Goal: Information Seeking & Learning: Learn about a topic

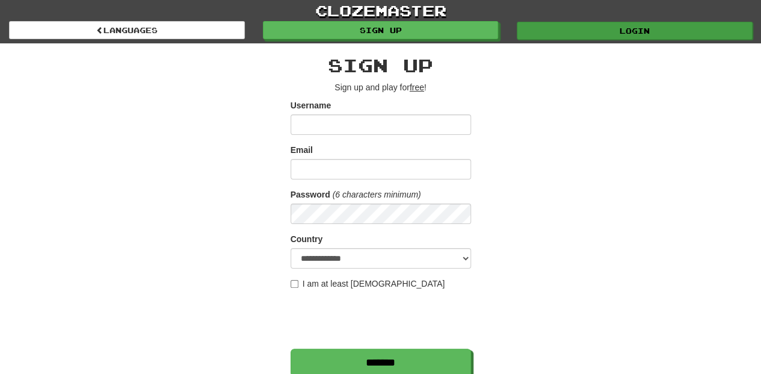
type input "**********"
click at [605, 34] on link "Login" at bounding box center [635, 31] width 236 height 18
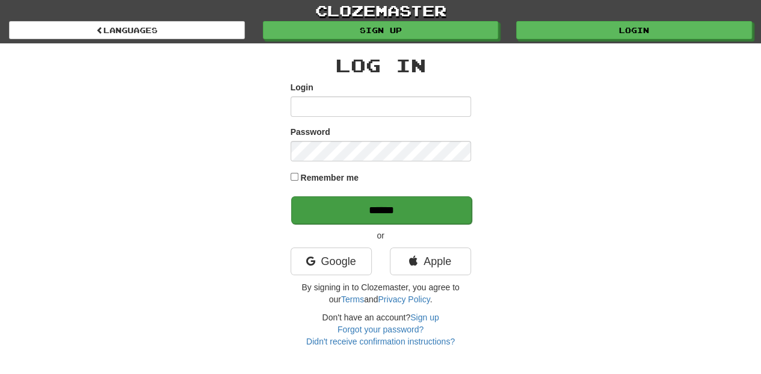
type input "**********"
click at [400, 211] on input "******" at bounding box center [381, 210] width 181 height 28
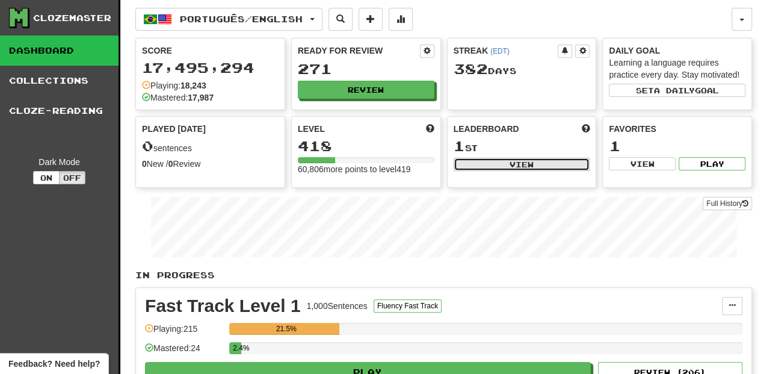
click at [484, 166] on button "View" at bounding box center [522, 164] width 137 height 13
select select "**********"
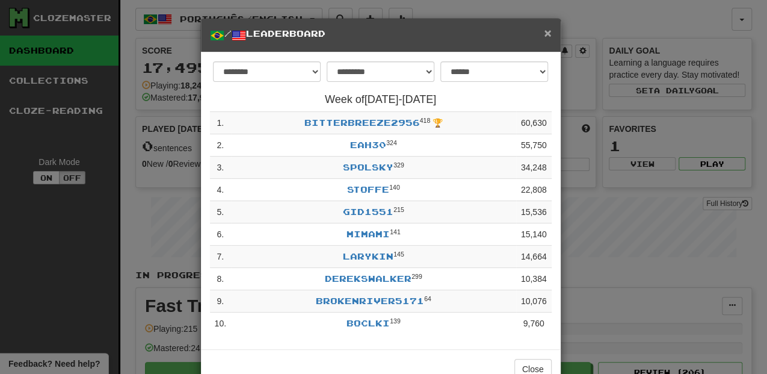
click at [544, 31] on span "×" at bounding box center [547, 33] width 7 height 14
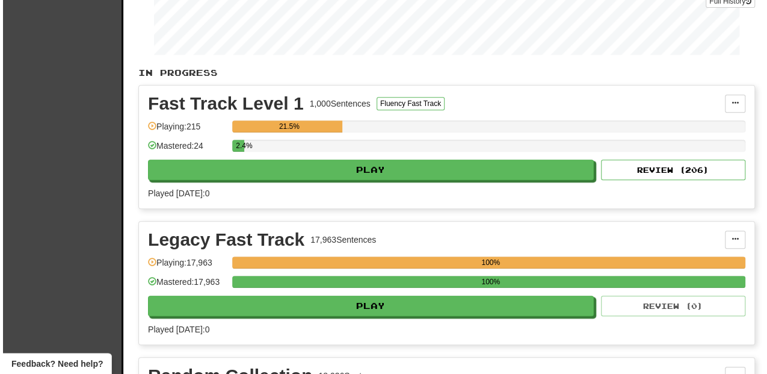
scroll to position [241, 0]
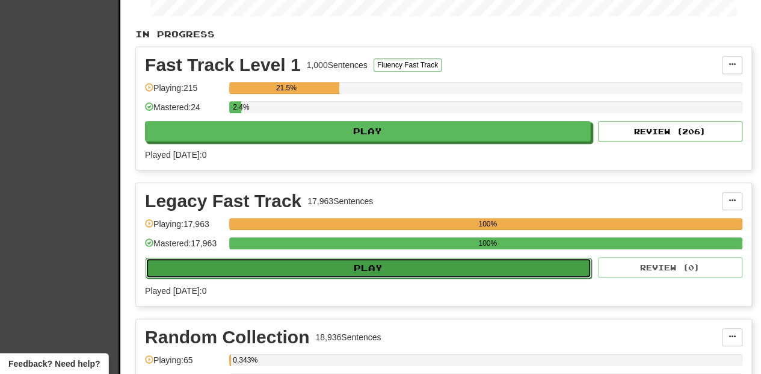
click at [348, 265] on button "Play" at bounding box center [369, 268] width 446 height 20
select select "**"
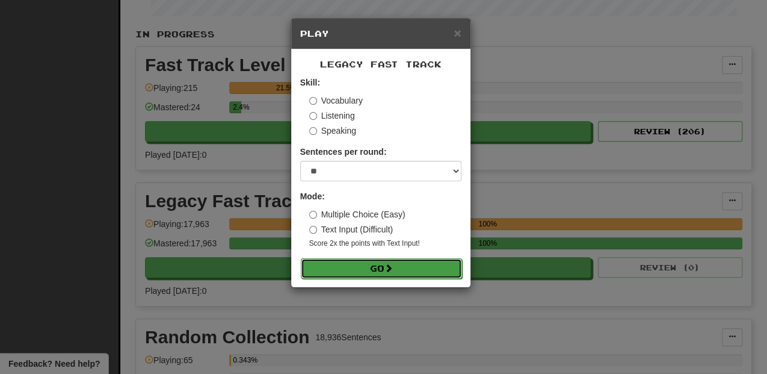
click at [348, 265] on button "Go" at bounding box center [381, 268] width 161 height 20
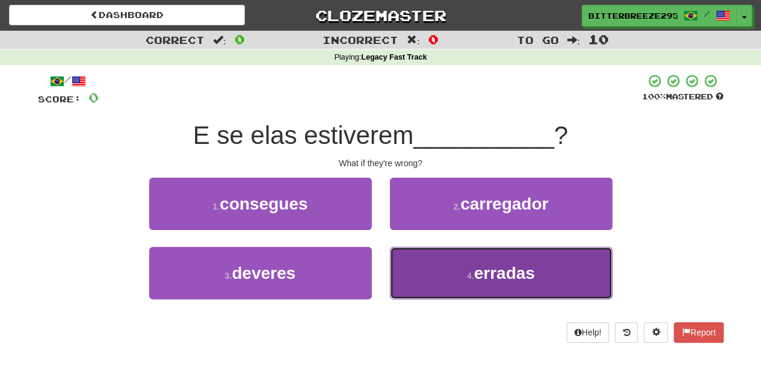
click at [427, 265] on button "4 . erradas" at bounding box center [501, 273] width 223 height 52
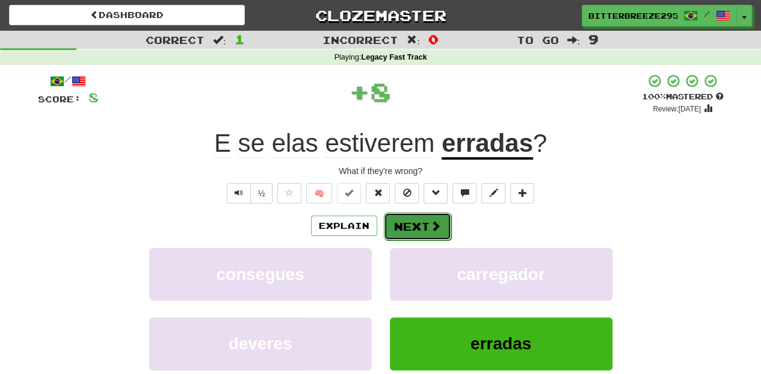
click at [413, 215] on button "Next" at bounding box center [417, 226] width 67 height 28
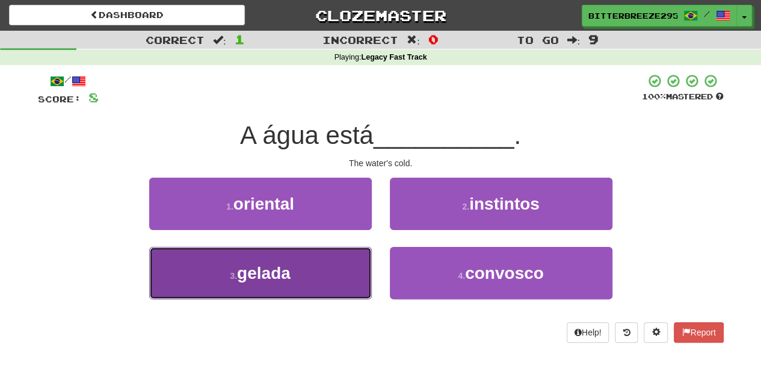
click at [331, 254] on button "3 . gelada" at bounding box center [260, 273] width 223 height 52
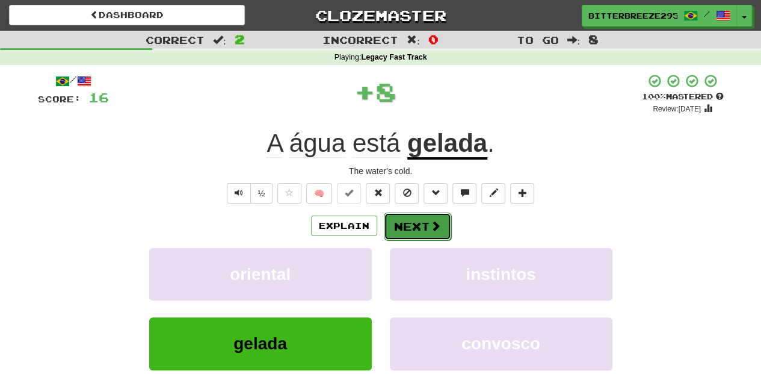
click at [402, 223] on button "Next" at bounding box center [417, 226] width 67 height 28
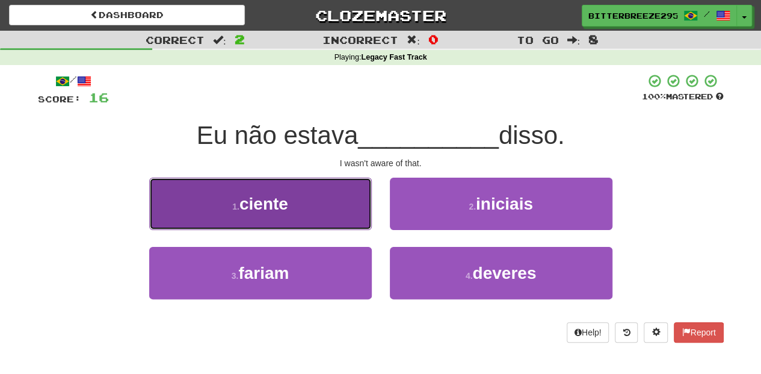
click at [355, 221] on button "1 . ciente" at bounding box center [260, 204] width 223 height 52
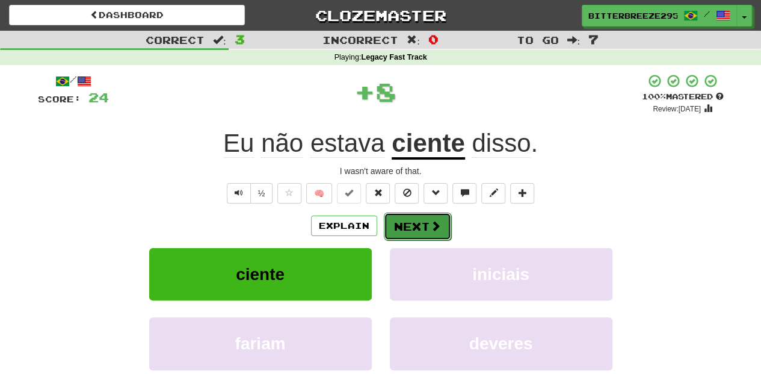
click at [402, 229] on button "Next" at bounding box center [417, 226] width 67 height 28
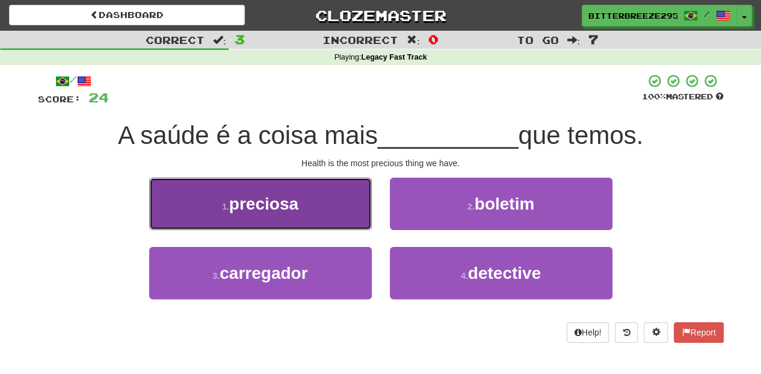
click at [315, 213] on button "1 . preciosa" at bounding box center [260, 204] width 223 height 52
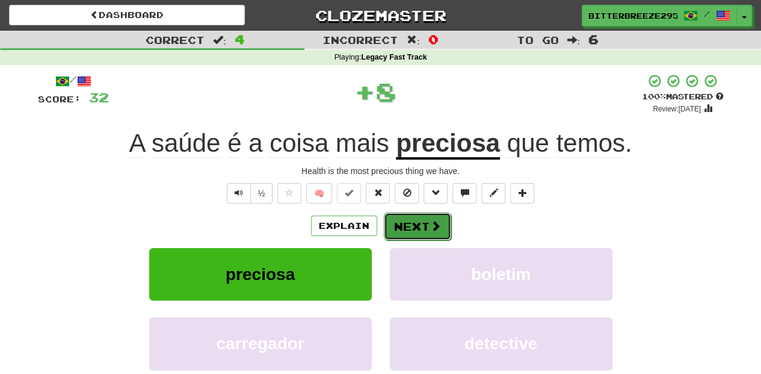
click at [412, 223] on button "Next" at bounding box center [417, 226] width 67 height 28
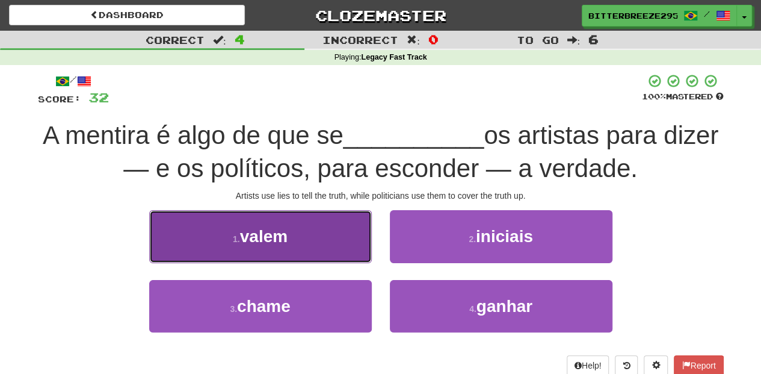
click at [331, 254] on button "1 . valem" at bounding box center [260, 236] width 223 height 52
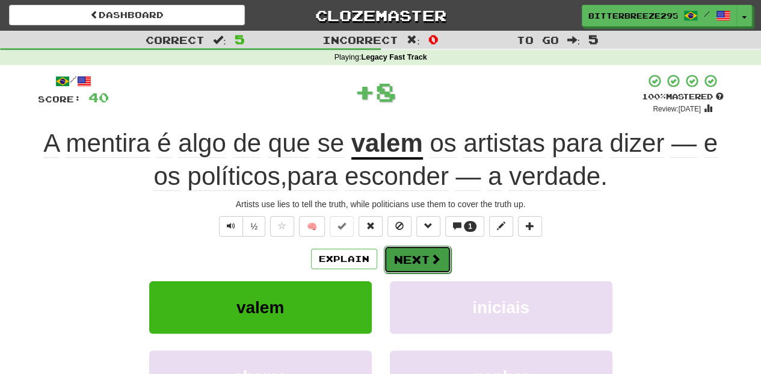
click at [391, 260] on button "Next" at bounding box center [417, 260] width 67 height 28
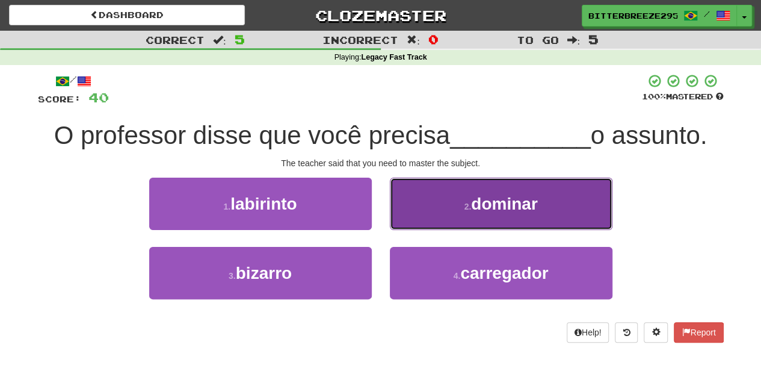
click at [438, 211] on button "2 . dominar" at bounding box center [501, 204] width 223 height 52
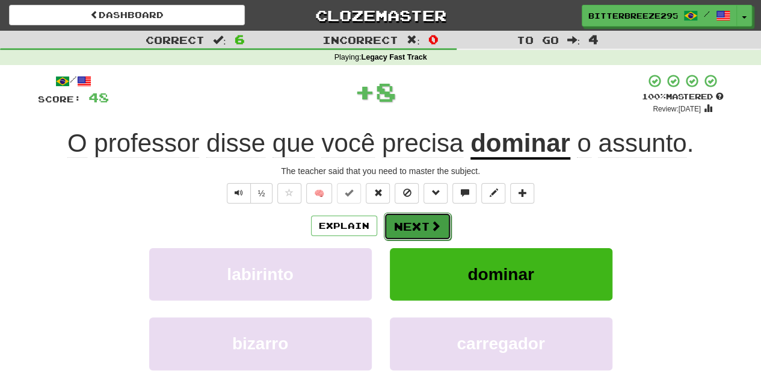
click at [431, 216] on button "Next" at bounding box center [417, 226] width 67 height 28
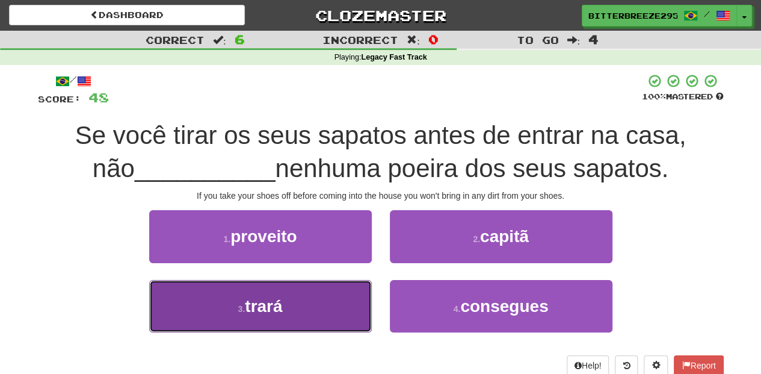
click at [335, 303] on button "3 . trará" at bounding box center [260, 306] width 223 height 52
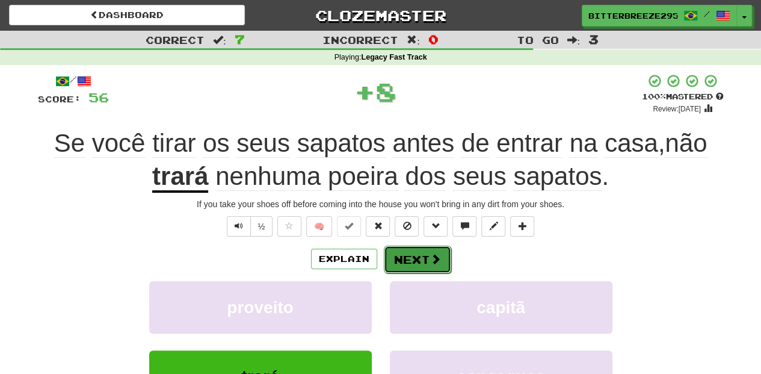
click at [404, 261] on button "Next" at bounding box center [417, 260] width 67 height 28
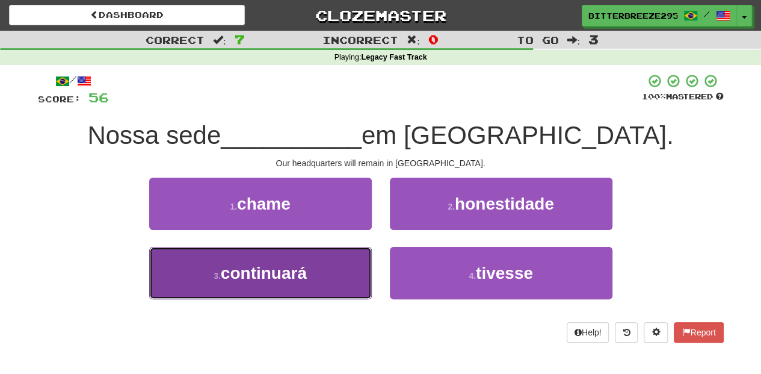
click at [319, 265] on button "3 . continuará" at bounding box center [260, 273] width 223 height 52
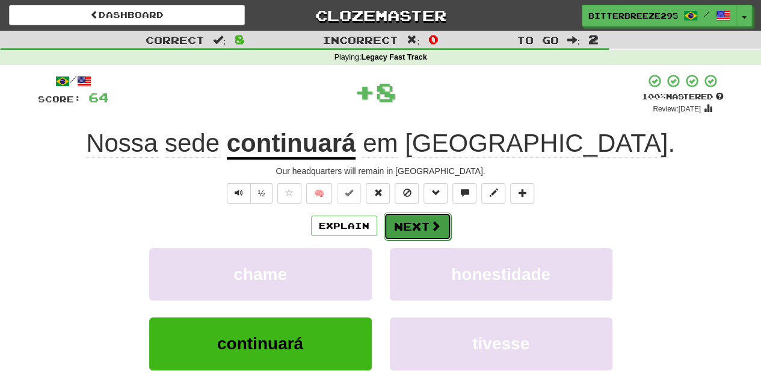
click at [406, 217] on button "Next" at bounding box center [417, 226] width 67 height 28
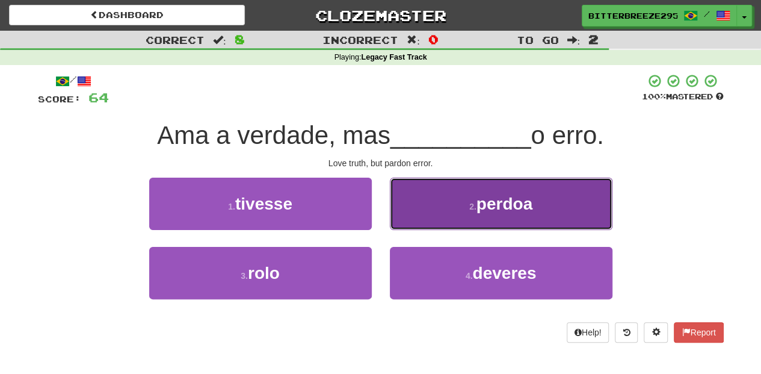
click at [415, 215] on button "2 . perdoa" at bounding box center [501, 204] width 223 height 52
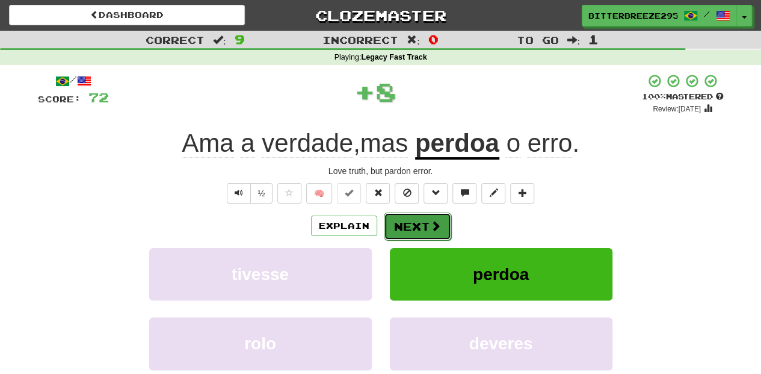
click at [415, 218] on button "Next" at bounding box center [417, 226] width 67 height 28
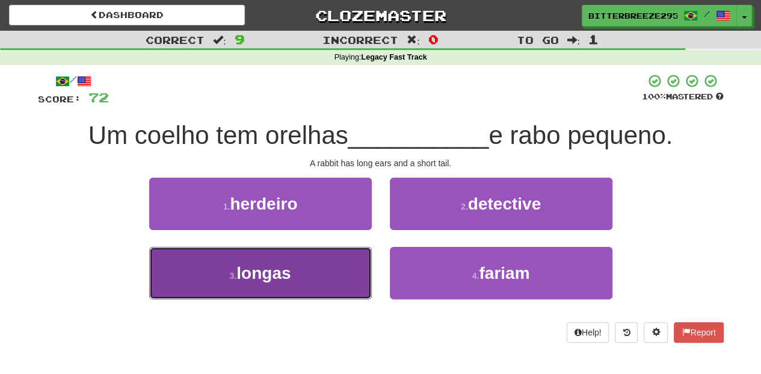
click at [345, 273] on button "3 . longas" at bounding box center [260, 273] width 223 height 52
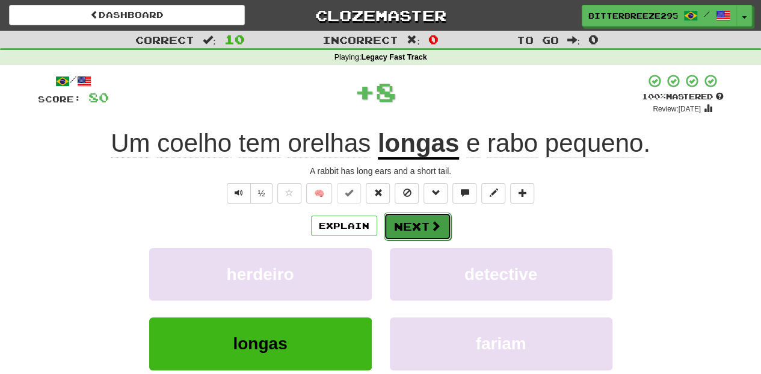
click at [415, 229] on button "Next" at bounding box center [417, 226] width 67 height 28
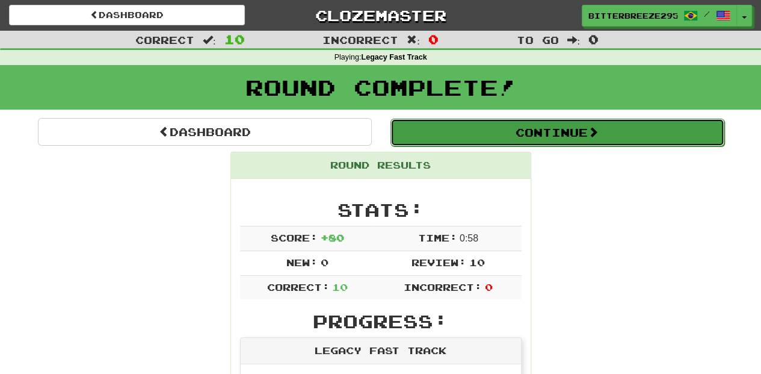
click at [477, 134] on button "Continue" at bounding box center [558, 133] width 334 height 28
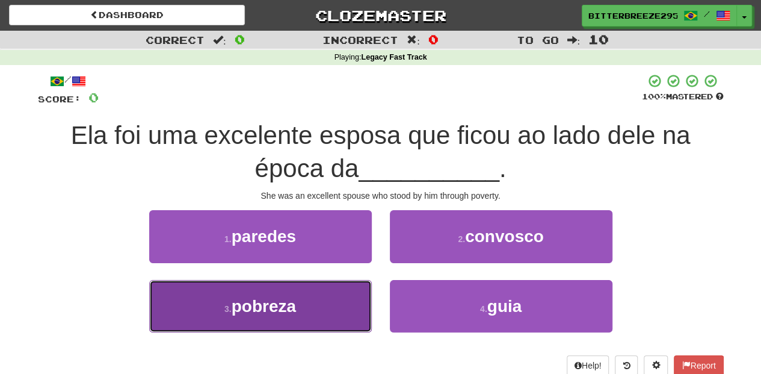
click at [329, 310] on button "3 . pobreza" at bounding box center [260, 306] width 223 height 52
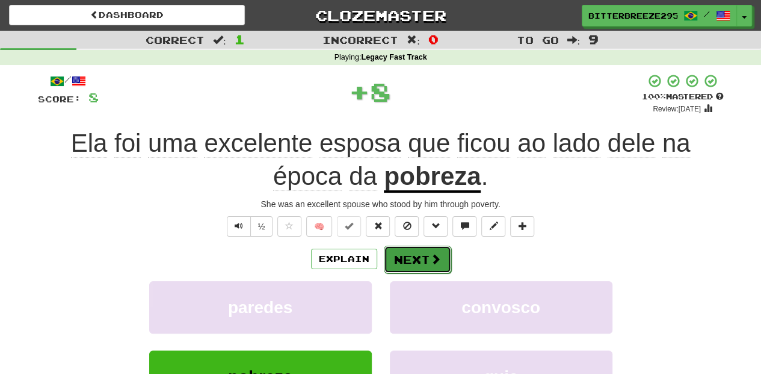
click at [409, 258] on button "Next" at bounding box center [417, 260] width 67 height 28
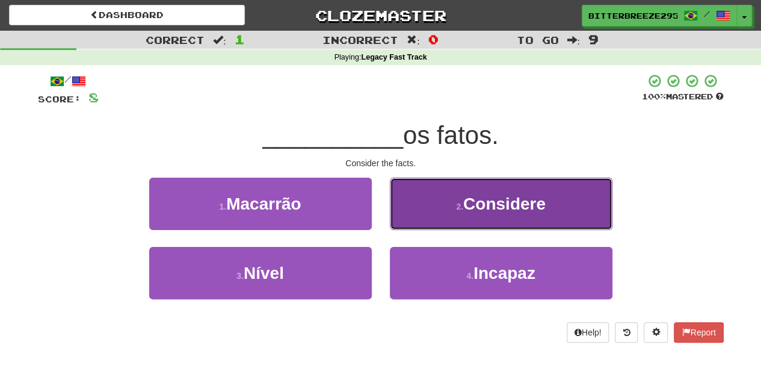
click at [430, 222] on button "2 . Considere" at bounding box center [501, 204] width 223 height 52
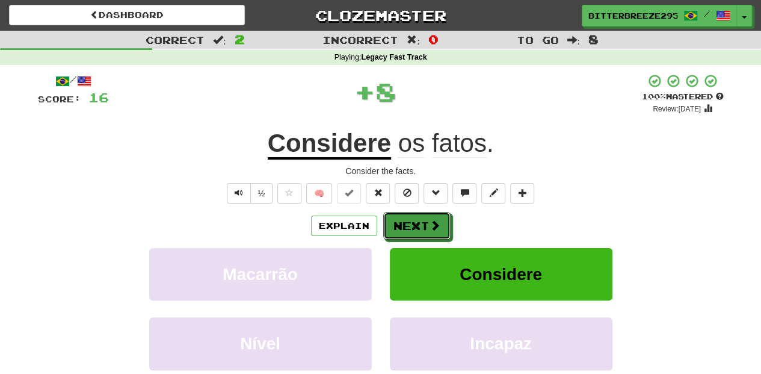
click at [430, 222] on span at bounding box center [435, 225] width 11 height 11
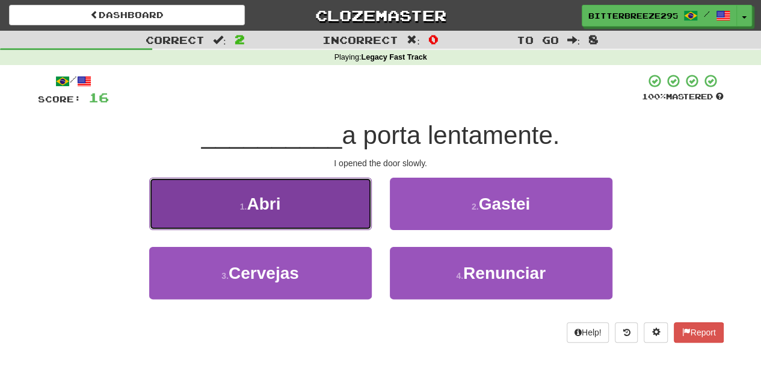
click at [344, 218] on button "1 . Abri" at bounding box center [260, 204] width 223 height 52
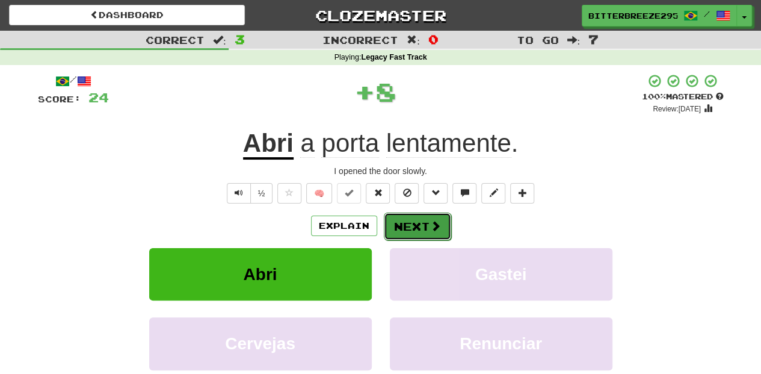
click at [410, 229] on button "Next" at bounding box center [417, 226] width 67 height 28
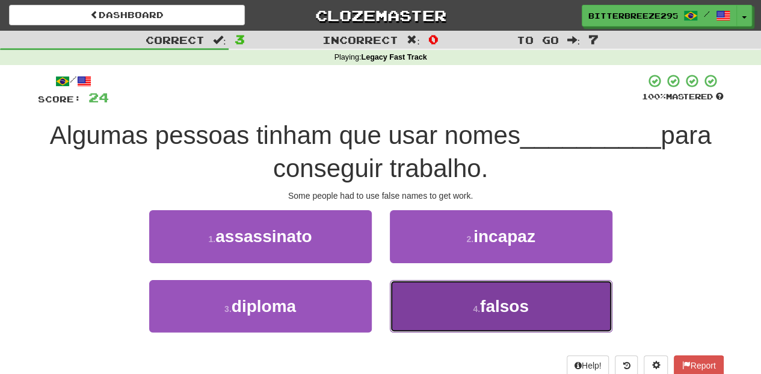
click at [422, 310] on button "4 . falsos" at bounding box center [501, 306] width 223 height 52
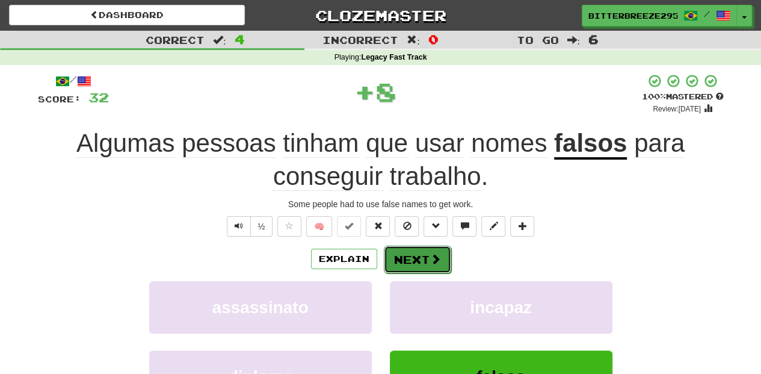
click at [415, 260] on button "Next" at bounding box center [417, 260] width 67 height 28
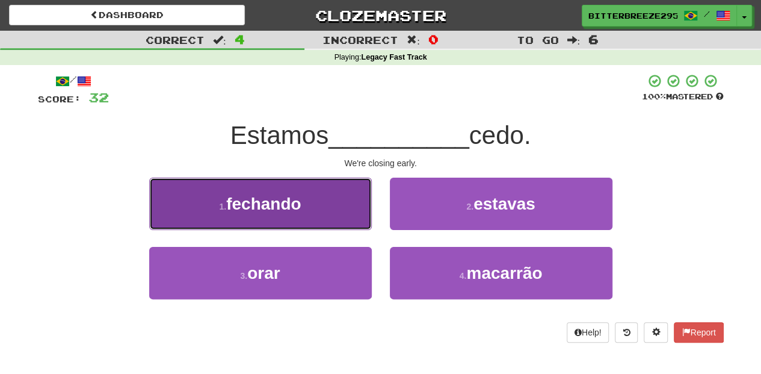
click at [331, 207] on button "1 . fechando" at bounding box center [260, 204] width 223 height 52
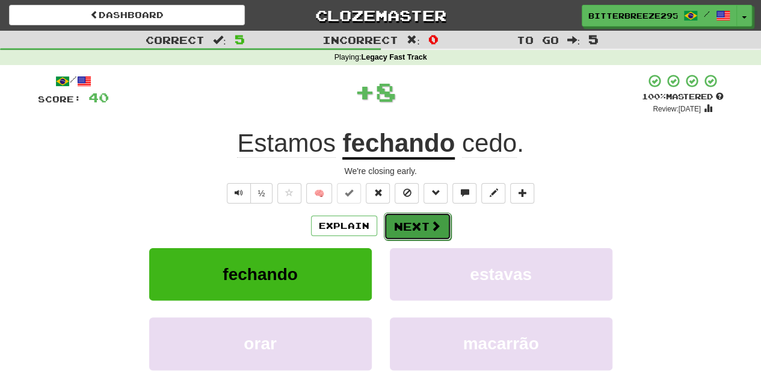
click at [391, 221] on button "Next" at bounding box center [417, 226] width 67 height 28
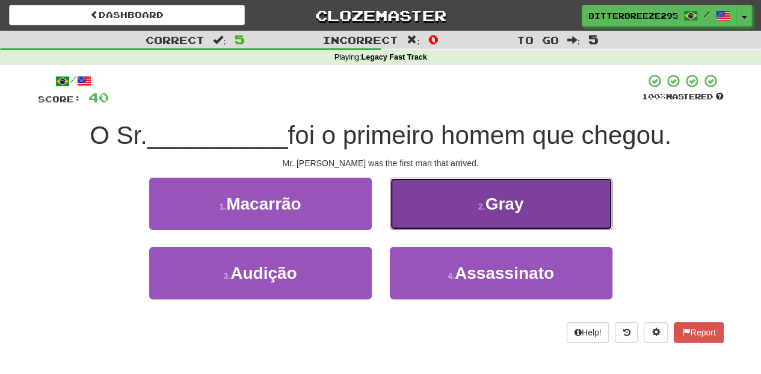
click at [433, 223] on button "2 . Gray" at bounding box center [501, 204] width 223 height 52
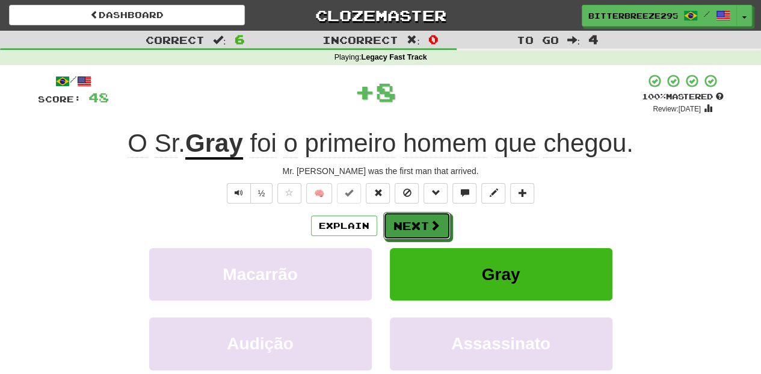
click at [433, 223] on span at bounding box center [435, 225] width 11 height 11
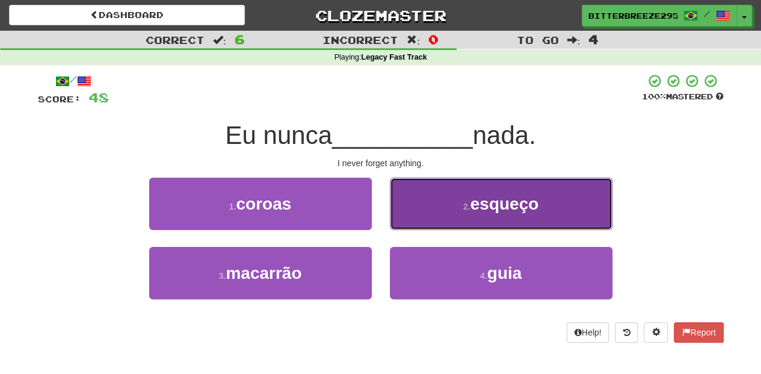
click at [424, 214] on button "2 . esqueço" at bounding box center [501, 204] width 223 height 52
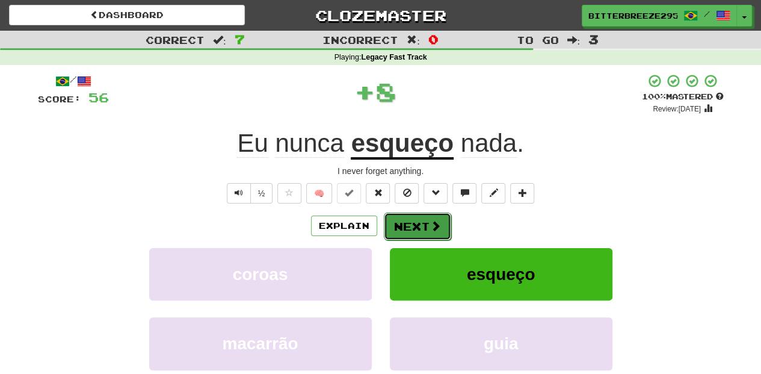
click at [418, 219] on button "Next" at bounding box center [417, 226] width 67 height 28
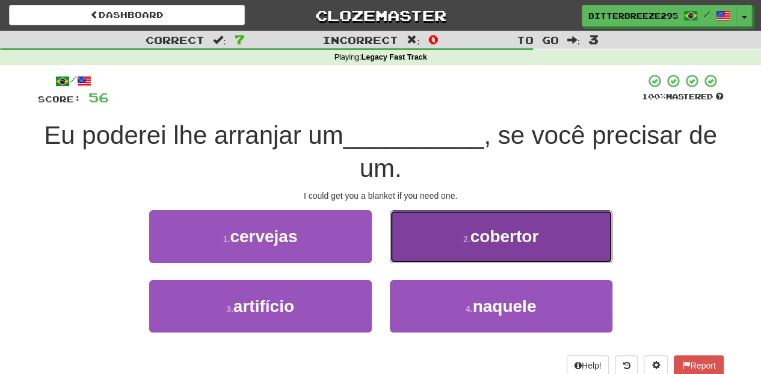
click at [420, 251] on button "2 . cobertor" at bounding box center [501, 236] width 223 height 52
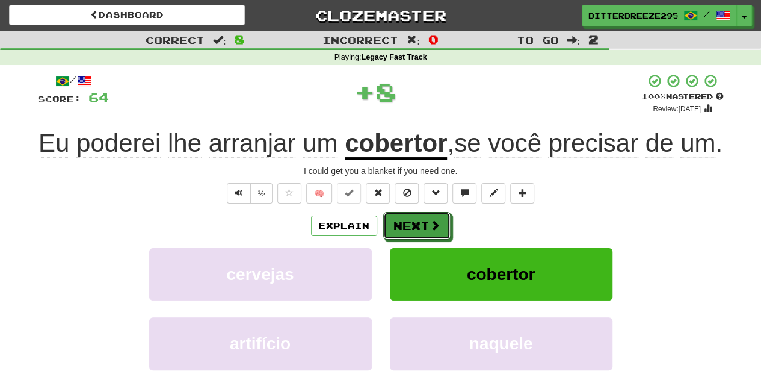
click at [420, 239] on button "Next" at bounding box center [416, 226] width 67 height 28
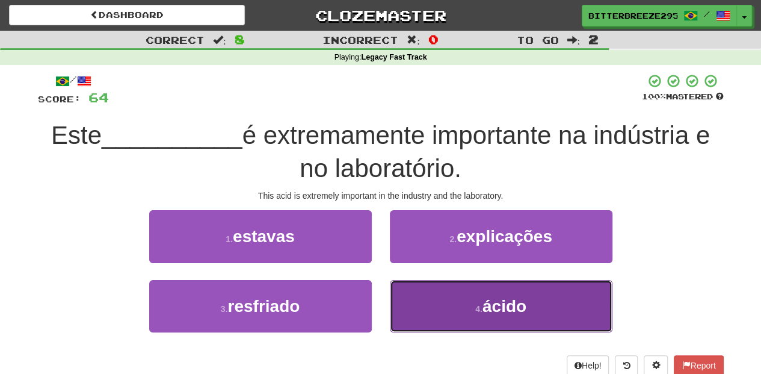
click at [400, 292] on button "4 . ácido" at bounding box center [501, 306] width 223 height 52
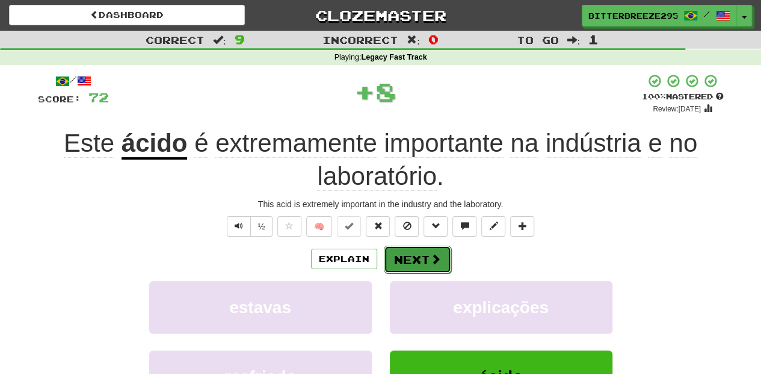
click at [409, 253] on button "Next" at bounding box center [417, 260] width 67 height 28
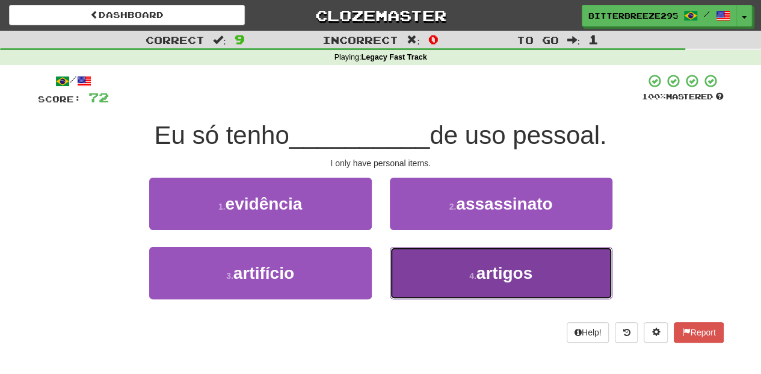
click at [419, 276] on button "4 . artigos" at bounding box center [501, 273] width 223 height 52
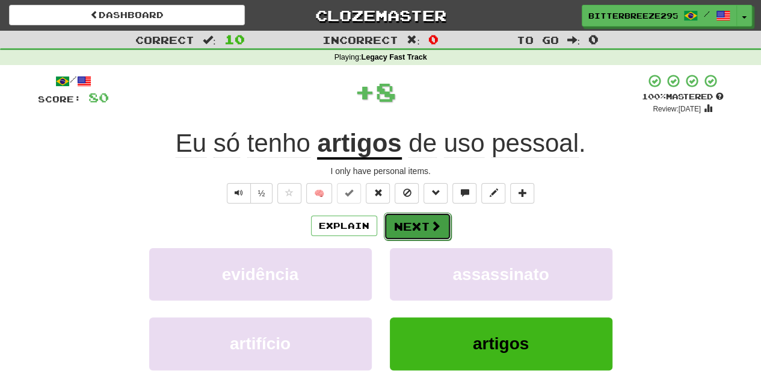
click at [420, 234] on button "Next" at bounding box center [417, 226] width 67 height 28
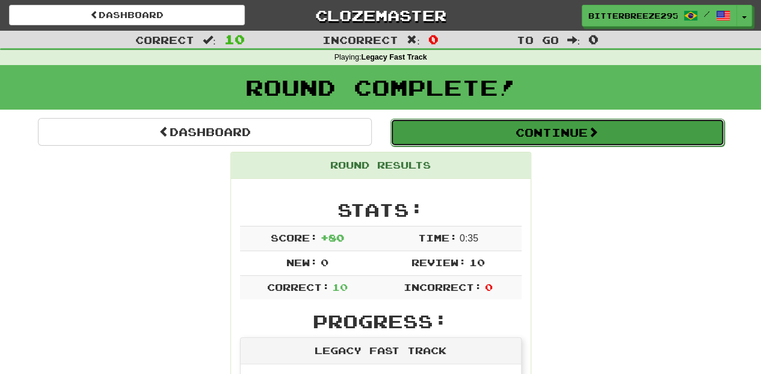
click at [428, 128] on button "Continue" at bounding box center [558, 133] width 334 height 28
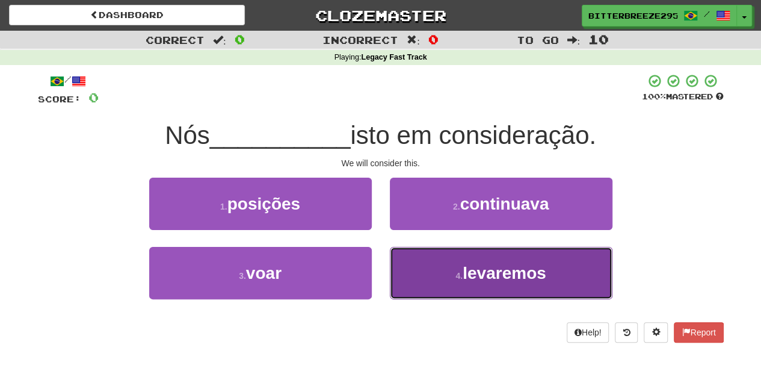
click at [431, 264] on button "4 . levaremos" at bounding box center [501, 273] width 223 height 52
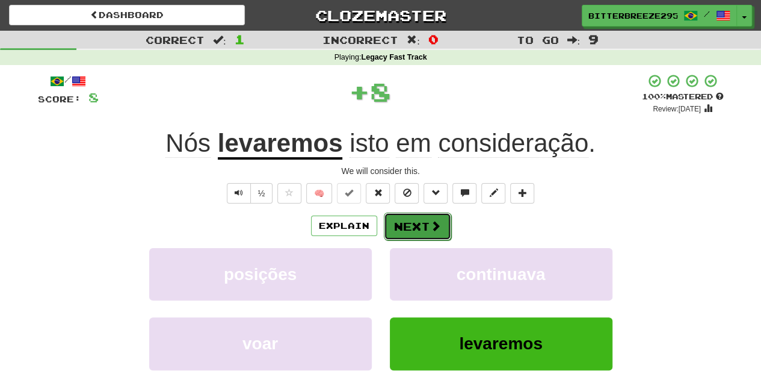
click at [420, 221] on button "Next" at bounding box center [417, 226] width 67 height 28
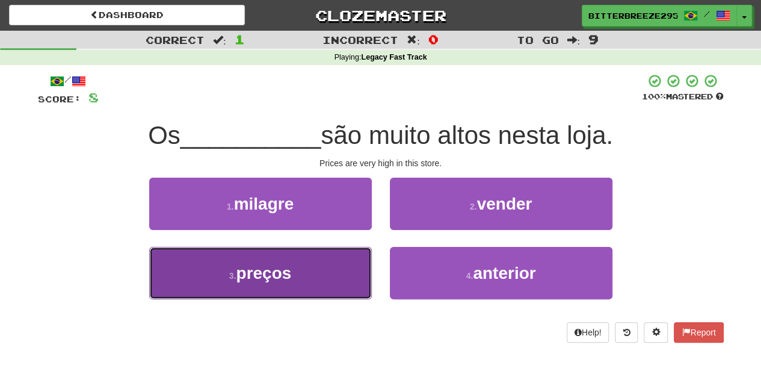
click at [356, 286] on button "3 . preços" at bounding box center [260, 273] width 223 height 52
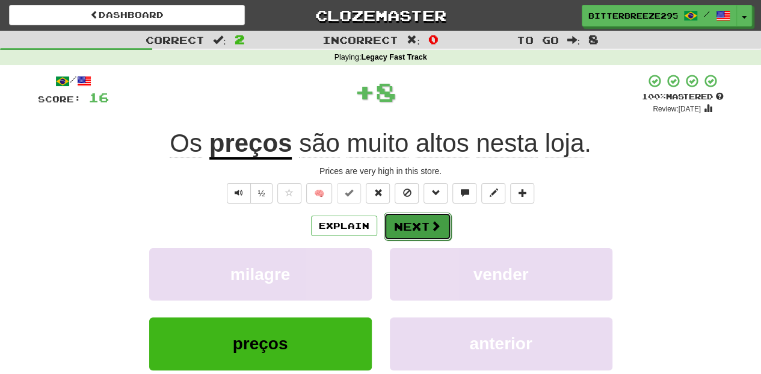
click at [411, 227] on button "Next" at bounding box center [417, 226] width 67 height 28
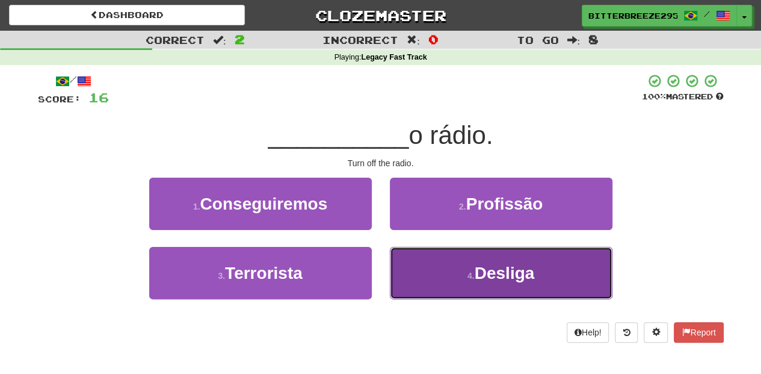
click at [424, 273] on button "4 . Desliga" at bounding box center [501, 273] width 223 height 52
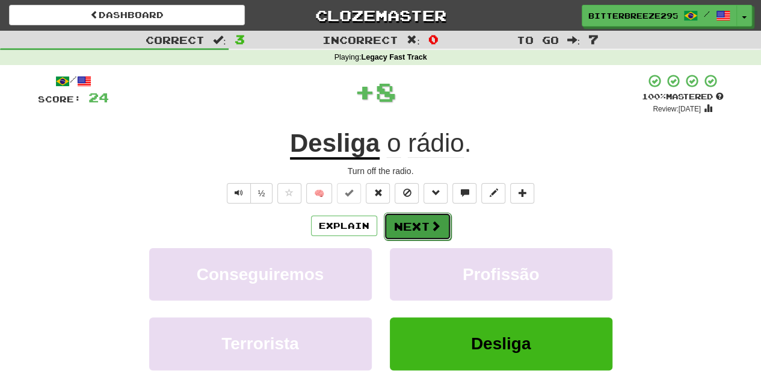
click at [416, 225] on button "Next" at bounding box center [417, 226] width 67 height 28
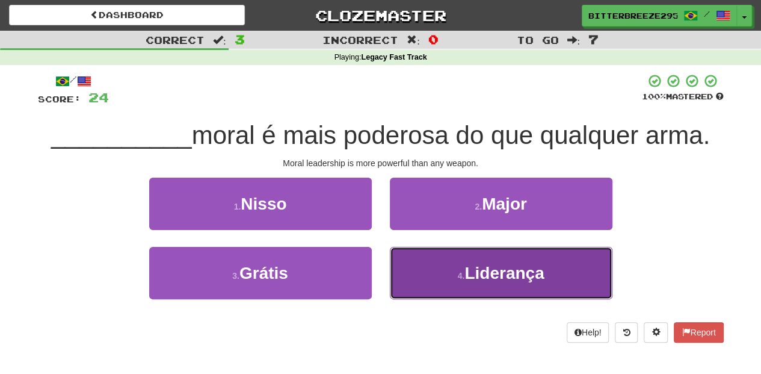
click at [450, 267] on button "4 . Liderança" at bounding box center [501, 273] width 223 height 52
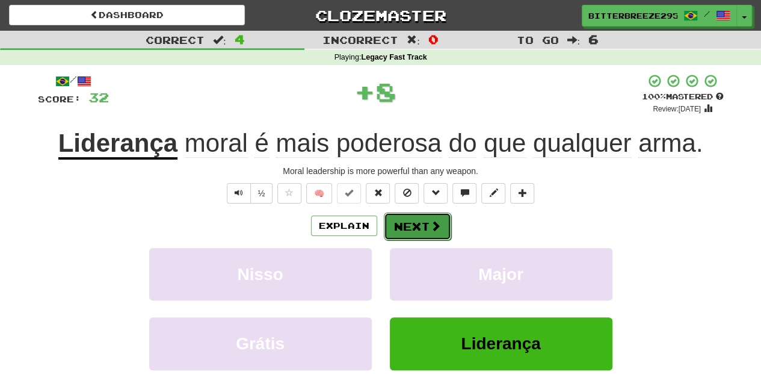
click at [427, 219] on button "Next" at bounding box center [417, 226] width 67 height 28
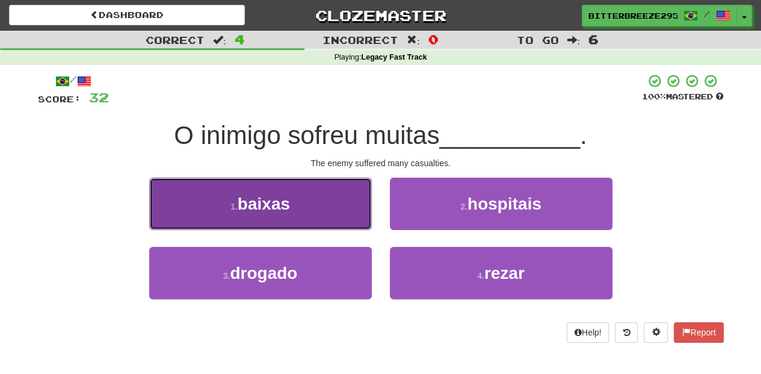
click at [324, 216] on button "1 . baixas" at bounding box center [260, 204] width 223 height 52
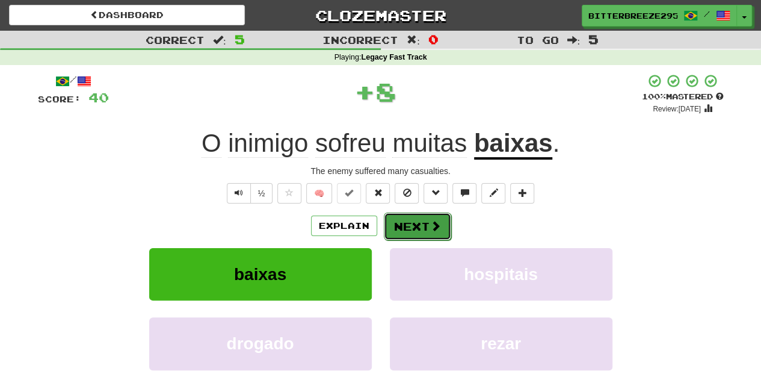
click at [405, 228] on button "Next" at bounding box center [417, 226] width 67 height 28
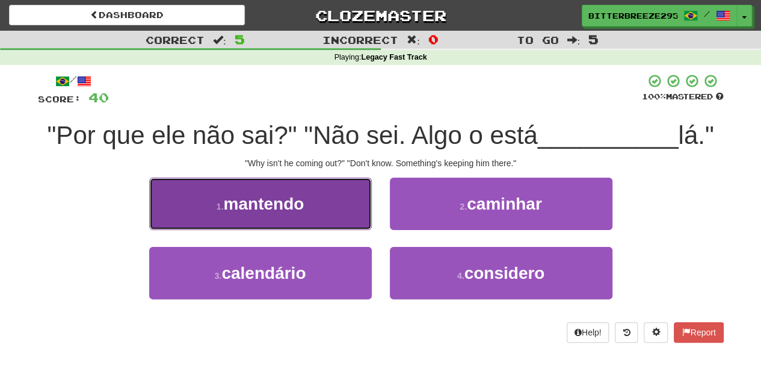
click at [324, 218] on button "1 . mantendo" at bounding box center [260, 204] width 223 height 52
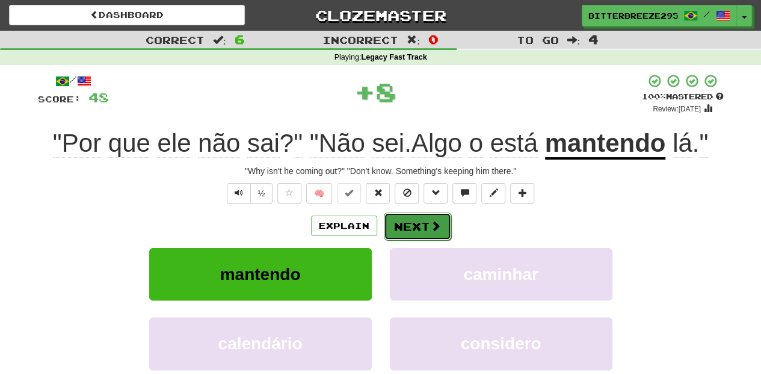
click at [398, 224] on button "Next" at bounding box center [417, 226] width 67 height 28
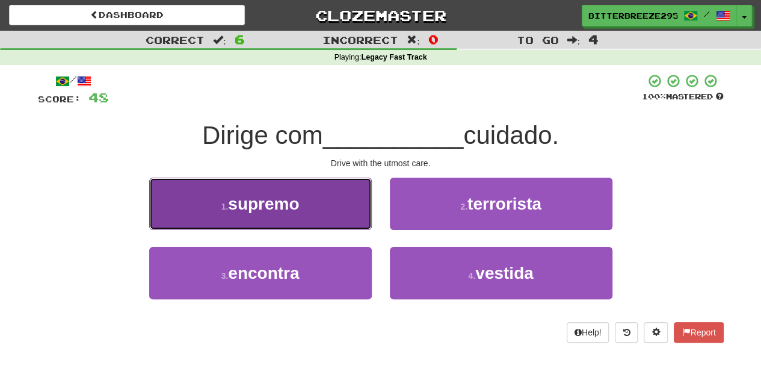
click at [338, 211] on button "1 . supremo" at bounding box center [260, 204] width 223 height 52
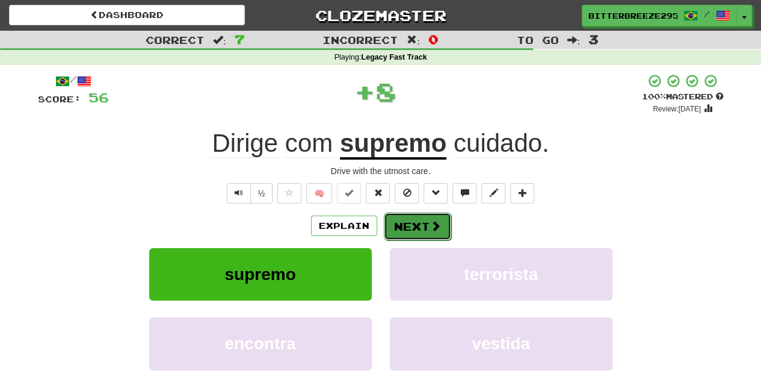
click at [430, 233] on button "Next" at bounding box center [417, 226] width 67 height 28
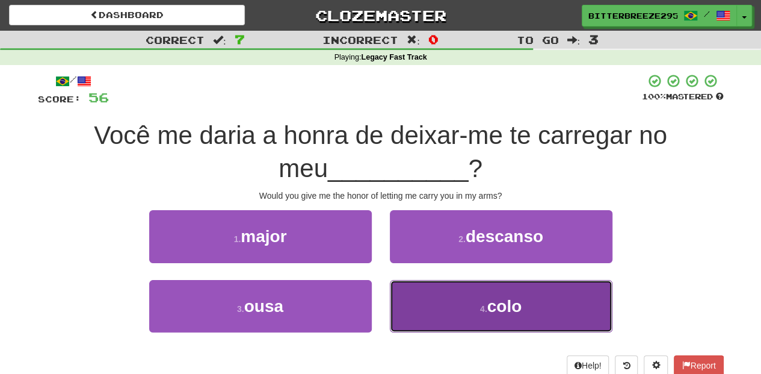
click at [416, 292] on button "4 . colo" at bounding box center [501, 306] width 223 height 52
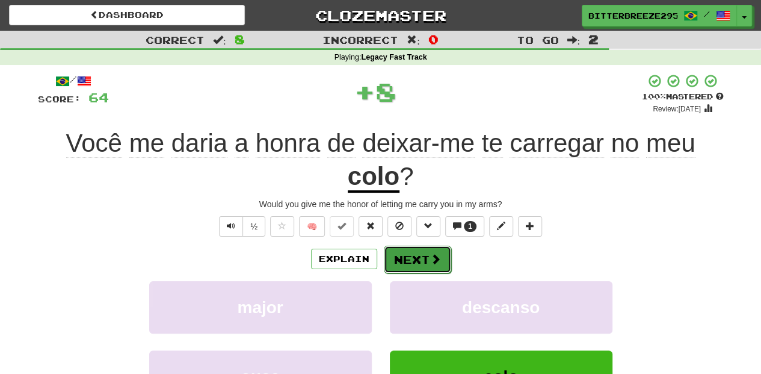
click at [410, 259] on button "Next" at bounding box center [417, 260] width 67 height 28
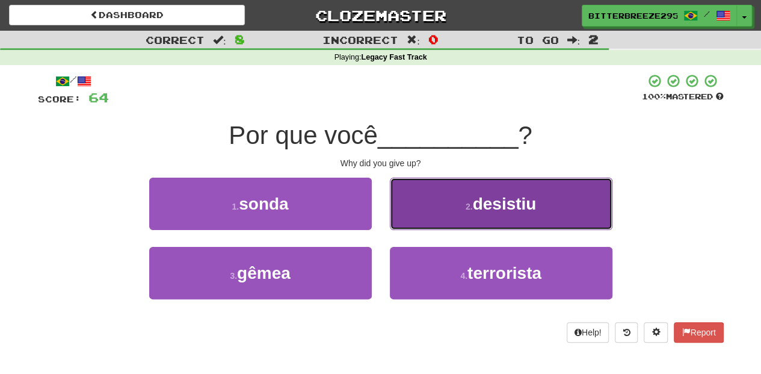
click at [416, 213] on button "2 . desistiu" at bounding box center [501, 204] width 223 height 52
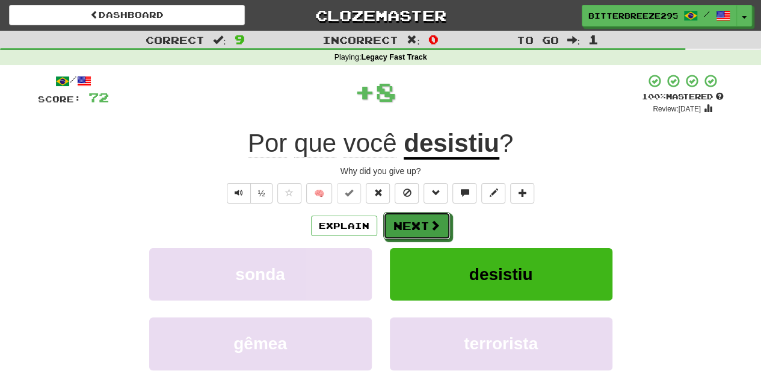
click at [416, 213] on button "Next" at bounding box center [416, 226] width 67 height 28
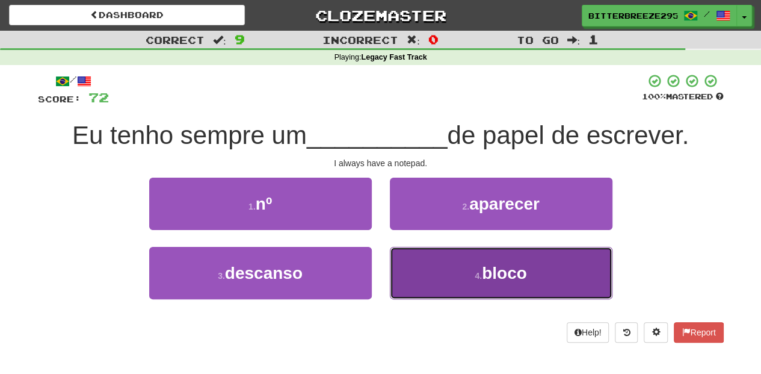
click at [410, 279] on button "4 . bloco" at bounding box center [501, 273] width 223 height 52
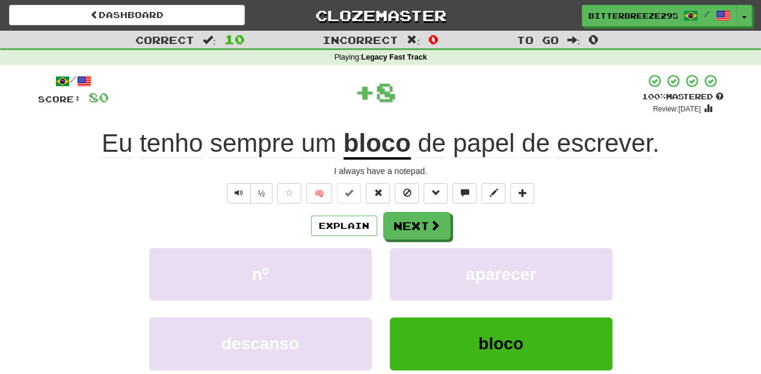
click at [408, 239] on div "Explain Next nº aparecer descanso bloco Learn more: nº aparecer descanso bloco" at bounding box center [381, 308] width 686 height 193
click at [410, 229] on button "Next" at bounding box center [417, 226] width 67 height 28
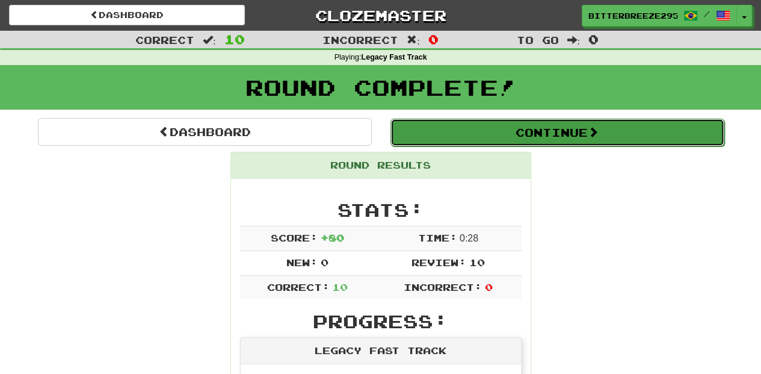
click at [458, 124] on button "Continue" at bounding box center [558, 133] width 334 height 28
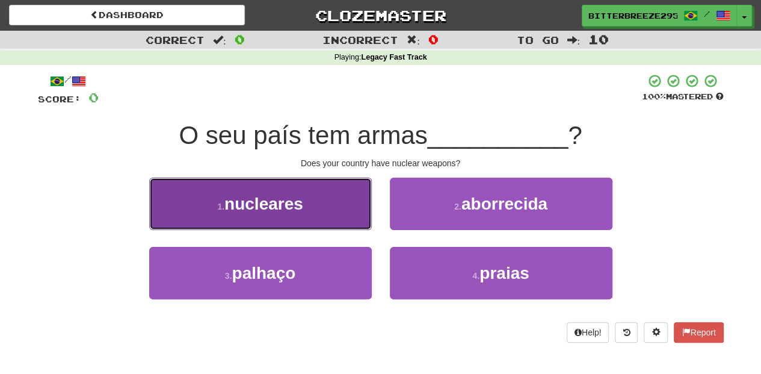
click at [310, 207] on button "1 . nucleares" at bounding box center [260, 204] width 223 height 52
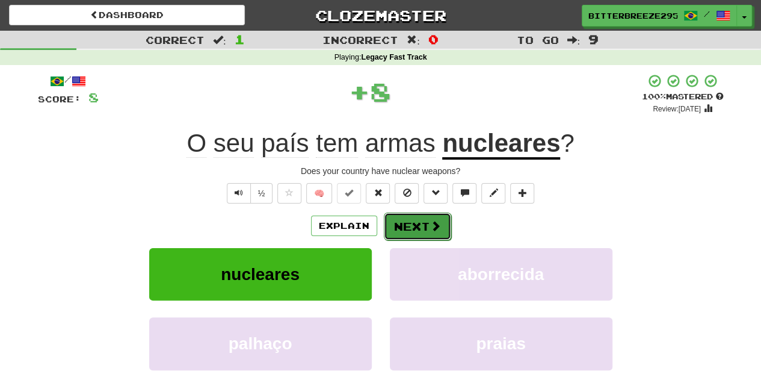
click at [415, 220] on button "Next" at bounding box center [417, 226] width 67 height 28
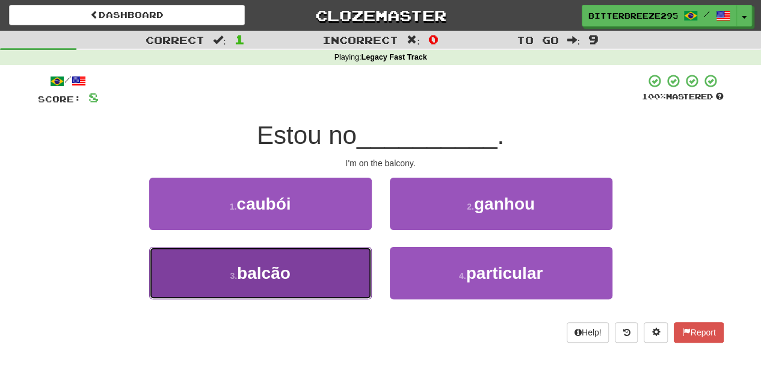
click at [336, 248] on button "3 . balcão" at bounding box center [260, 273] width 223 height 52
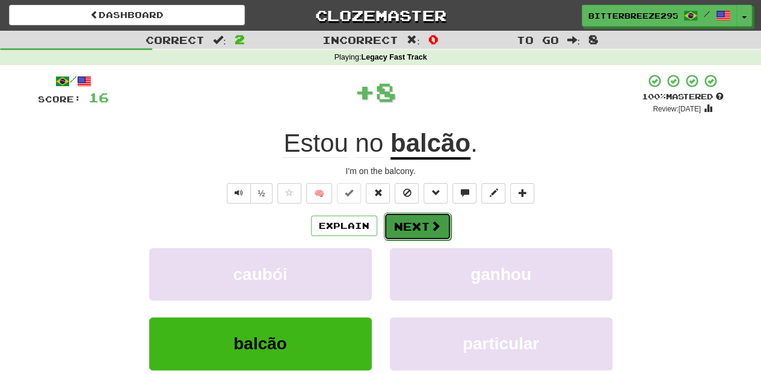
click at [401, 223] on button "Next" at bounding box center [417, 226] width 67 height 28
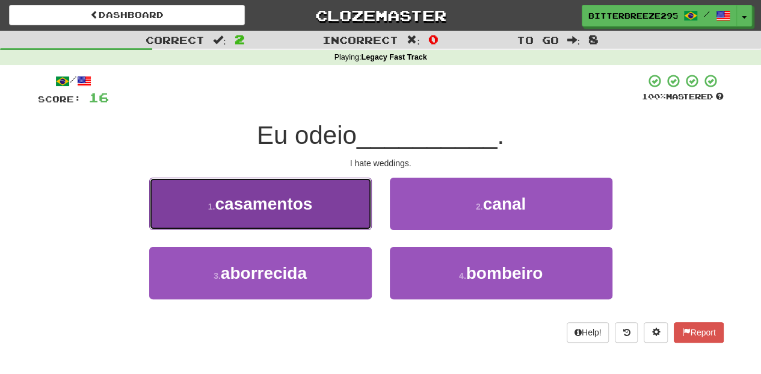
click at [352, 221] on button "1 . casamentos" at bounding box center [260, 204] width 223 height 52
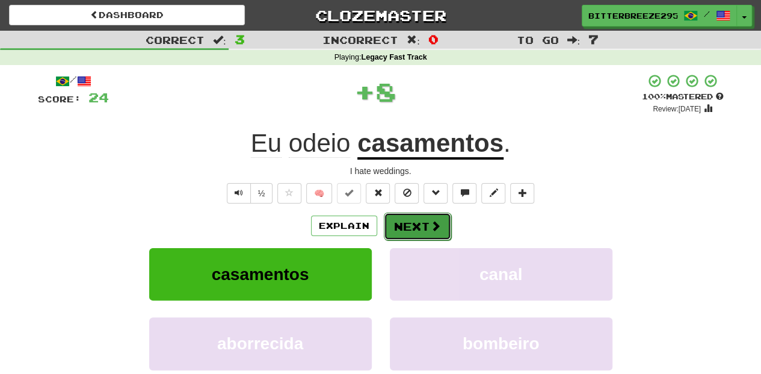
click at [415, 224] on button "Next" at bounding box center [417, 226] width 67 height 28
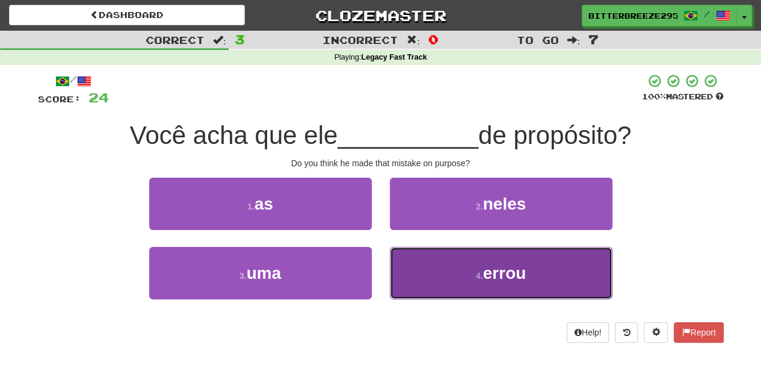
click at [422, 266] on button "4 . errou" at bounding box center [501, 273] width 223 height 52
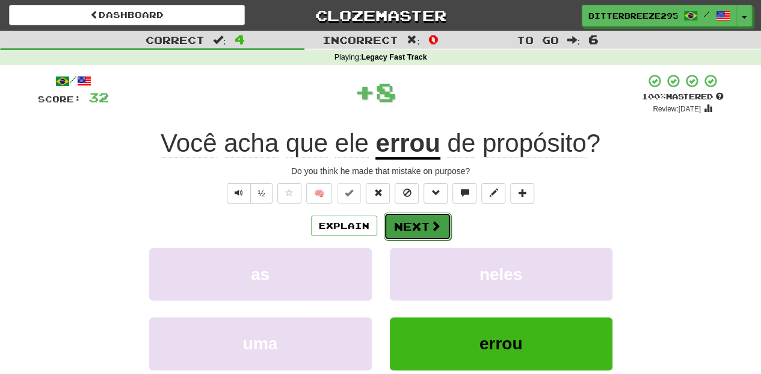
click at [406, 223] on button "Next" at bounding box center [417, 226] width 67 height 28
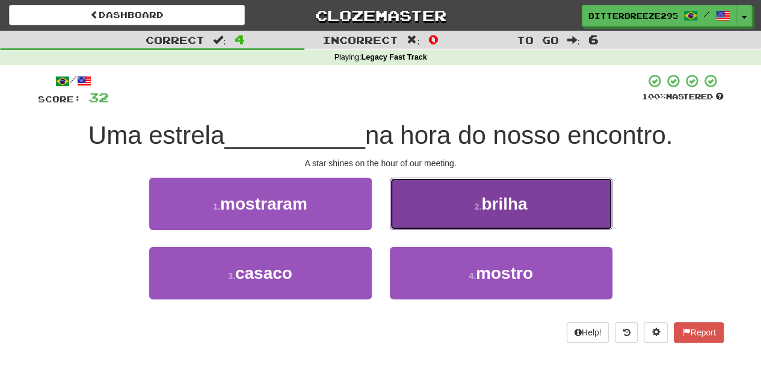
click at [432, 225] on button "2 . brilha" at bounding box center [501, 204] width 223 height 52
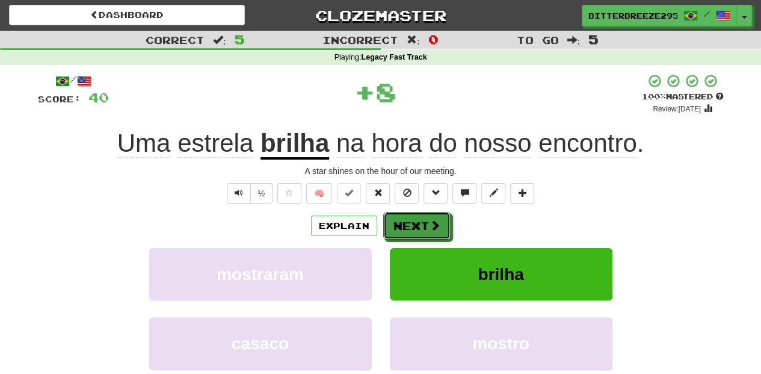
click at [432, 225] on span at bounding box center [435, 225] width 11 height 11
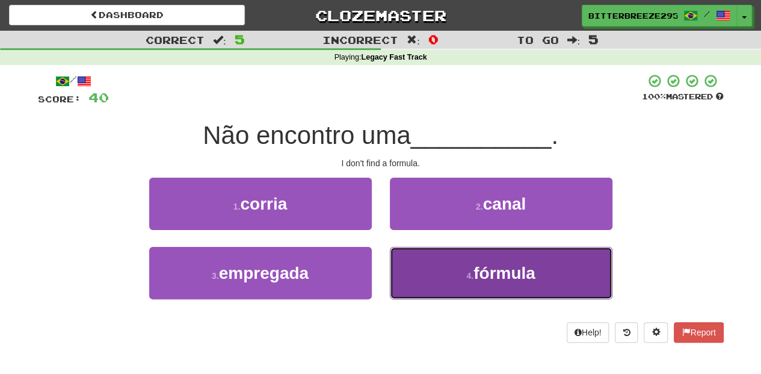
click at [430, 266] on button "4 . fórmula" at bounding box center [501, 273] width 223 height 52
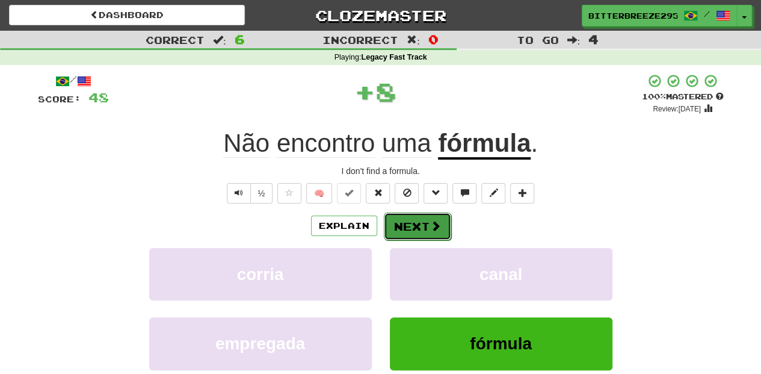
click at [398, 218] on button "Next" at bounding box center [417, 226] width 67 height 28
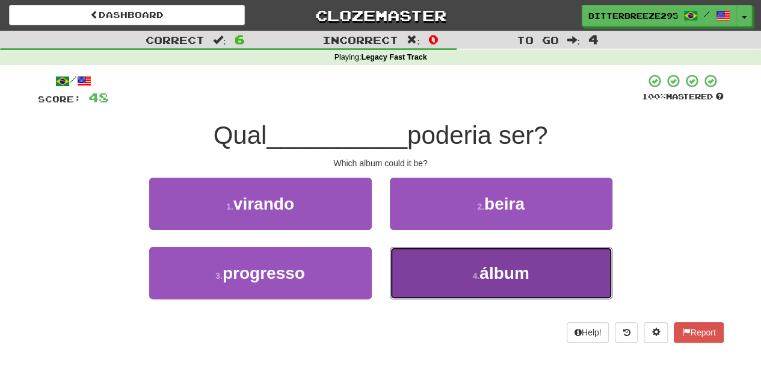
click at [432, 255] on button "4 . álbum" at bounding box center [501, 273] width 223 height 52
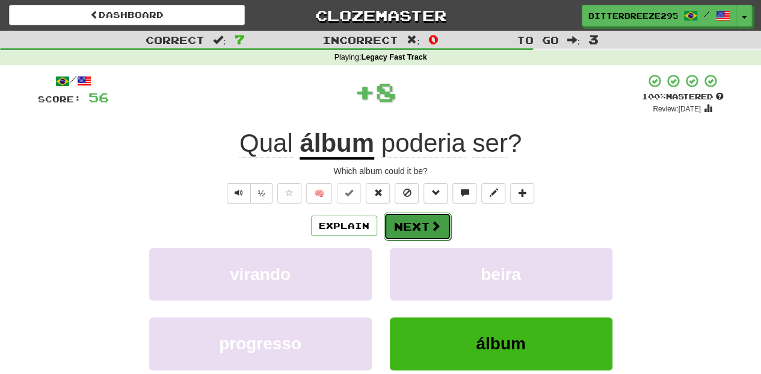
click at [414, 222] on button "Next" at bounding box center [417, 226] width 67 height 28
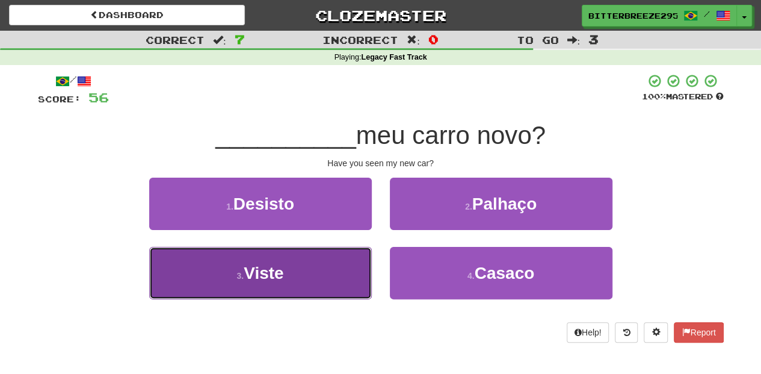
click at [361, 258] on button "3 . Viste" at bounding box center [260, 273] width 223 height 52
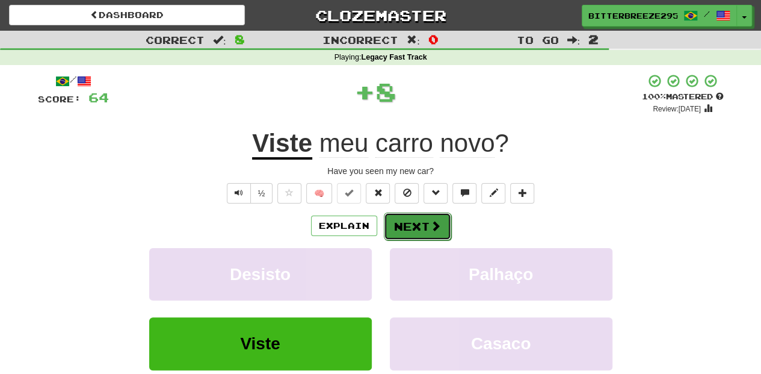
click at [404, 223] on button "Next" at bounding box center [417, 226] width 67 height 28
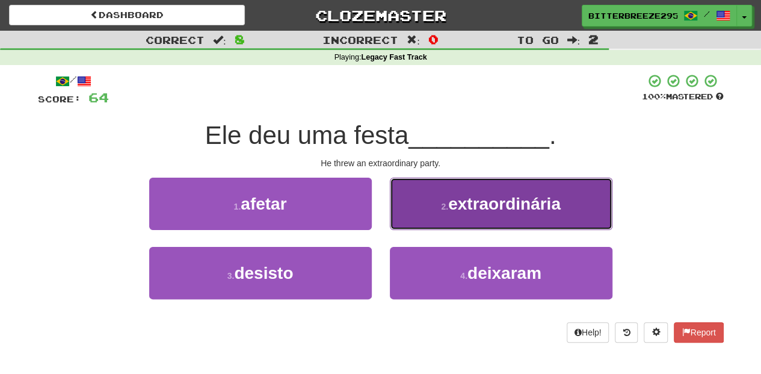
click at [421, 205] on button "2 . extraordinária" at bounding box center [501, 204] width 223 height 52
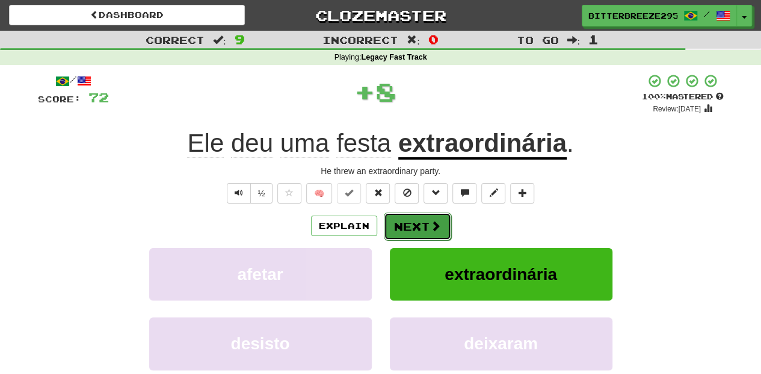
click at [420, 221] on button "Next" at bounding box center [417, 226] width 67 height 28
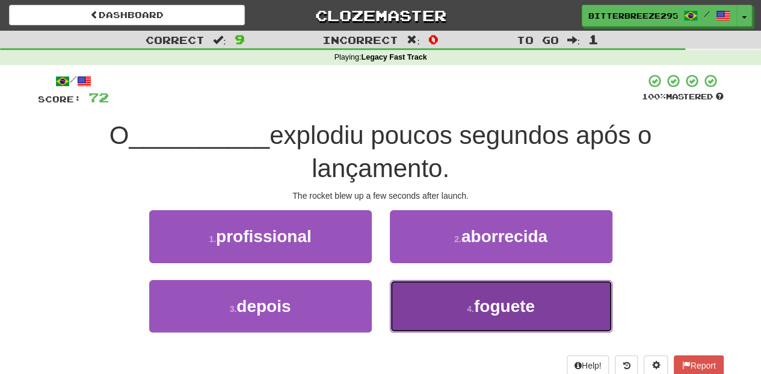
click at [445, 291] on button "4 . foguete" at bounding box center [501, 306] width 223 height 52
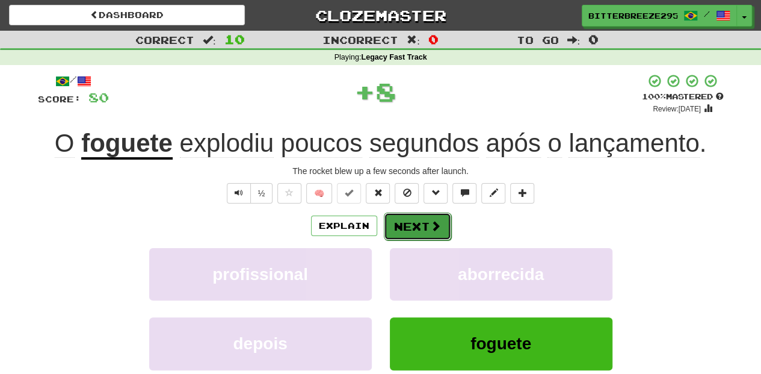
click at [414, 232] on button "Next" at bounding box center [417, 226] width 67 height 28
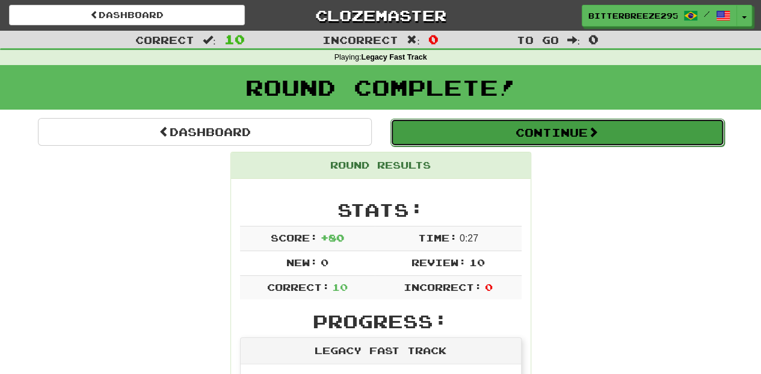
click at [459, 130] on button "Continue" at bounding box center [558, 133] width 334 height 28
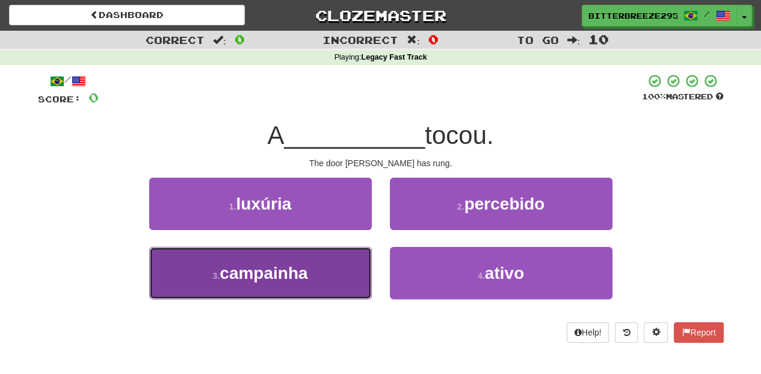
click at [336, 259] on button "3 . campainha" at bounding box center [260, 273] width 223 height 52
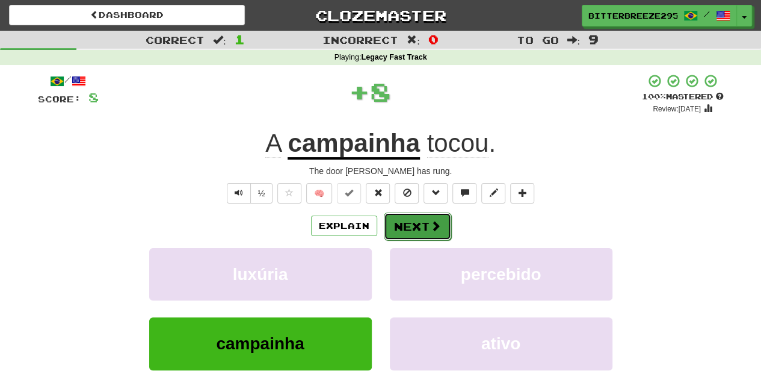
click at [409, 220] on button "Next" at bounding box center [417, 226] width 67 height 28
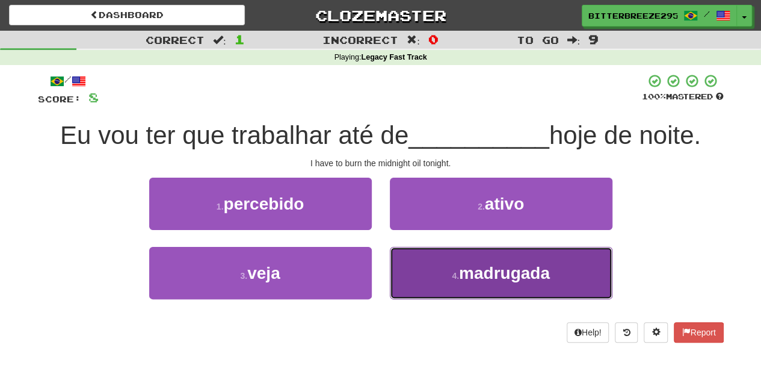
click at [420, 259] on button "4 . madrugada" at bounding box center [501, 273] width 223 height 52
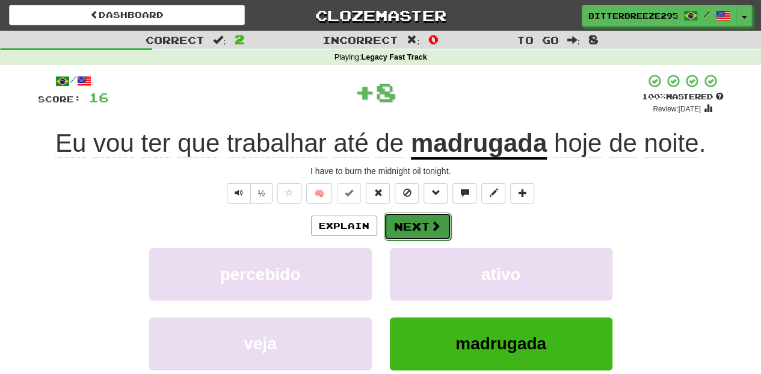
click at [413, 218] on button "Next" at bounding box center [417, 226] width 67 height 28
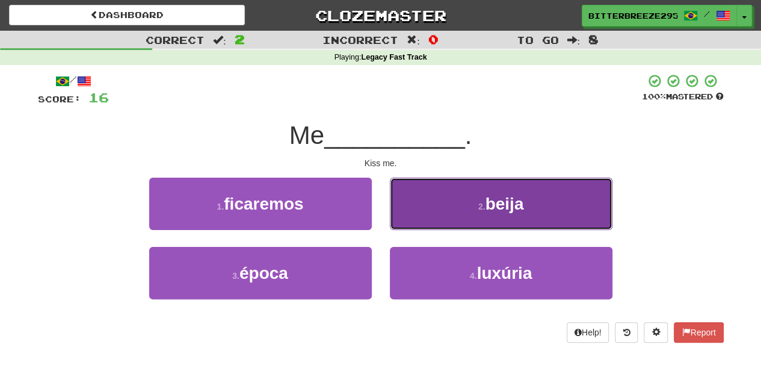
click at [432, 209] on button "2 . beija" at bounding box center [501, 204] width 223 height 52
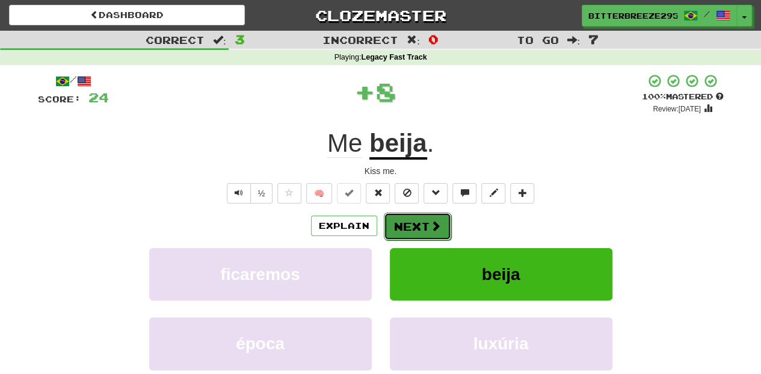
click at [419, 220] on button "Next" at bounding box center [417, 226] width 67 height 28
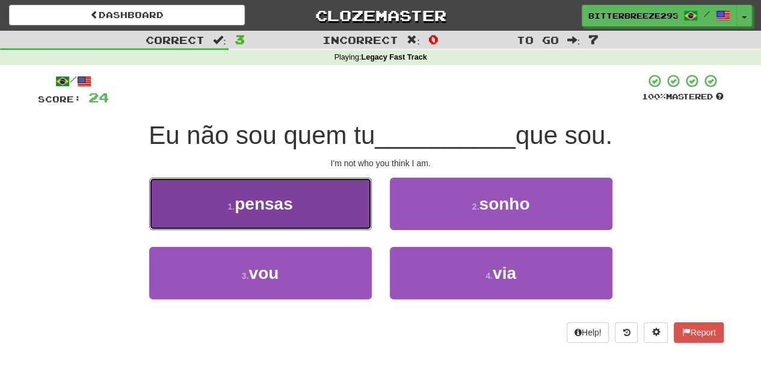
click at [356, 217] on button "1 . pensas" at bounding box center [260, 204] width 223 height 52
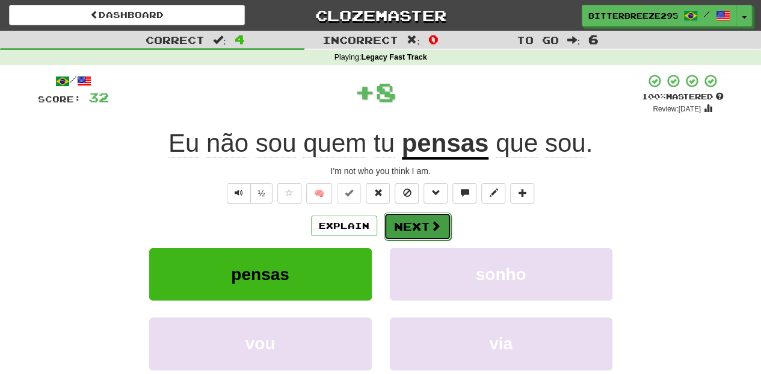
click at [407, 224] on button "Next" at bounding box center [417, 226] width 67 height 28
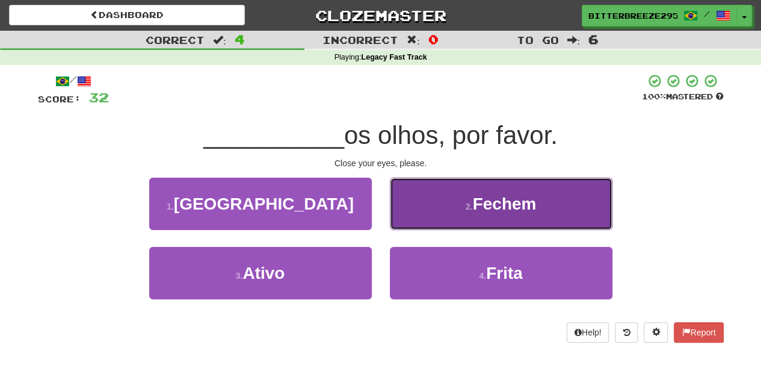
click at [440, 217] on button "2 . Fechem" at bounding box center [501, 204] width 223 height 52
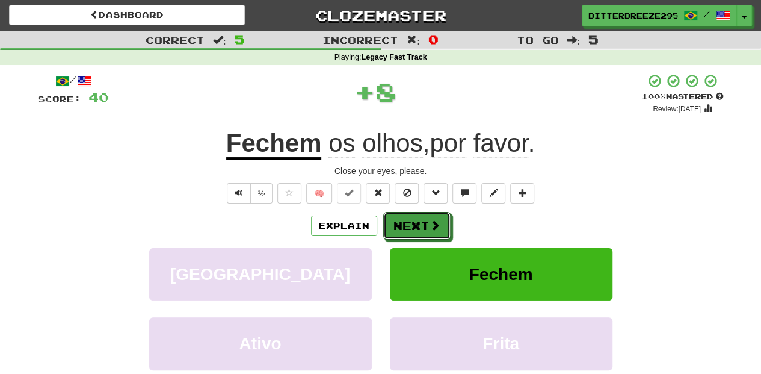
click at [440, 217] on button "Next" at bounding box center [416, 226] width 67 height 28
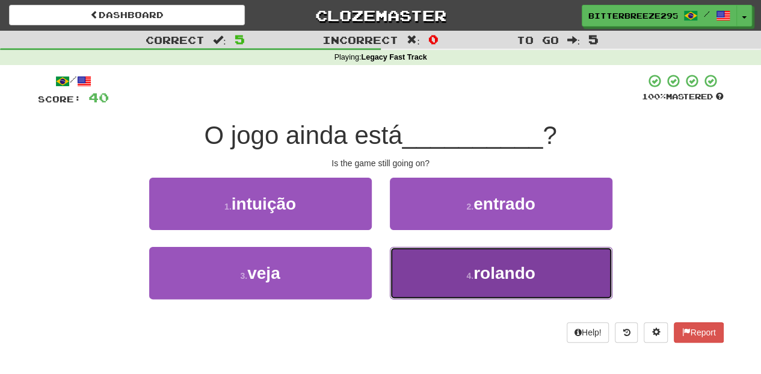
click at [443, 266] on button "4 . rolando" at bounding box center [501, 273] width 223 height 52
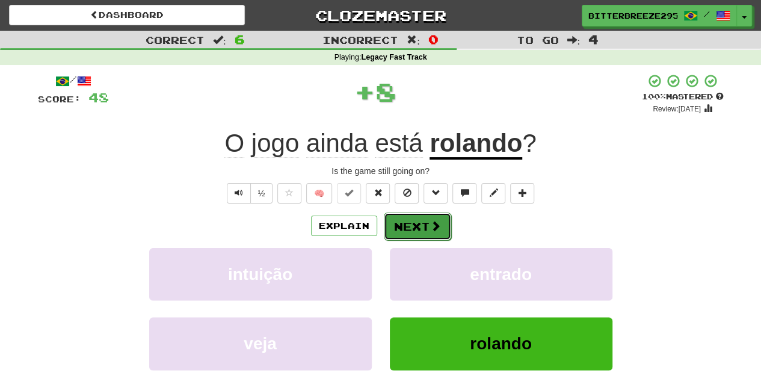
click at [423, 217] on button "Next" at bounding box center [417, 226] width 67 height 28
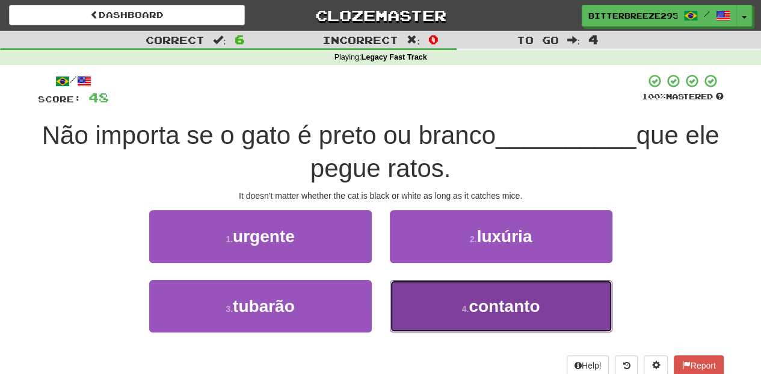
click at [442, 286] on button "4 . contanto" at bounding box center [501, 306] width 223 height 52
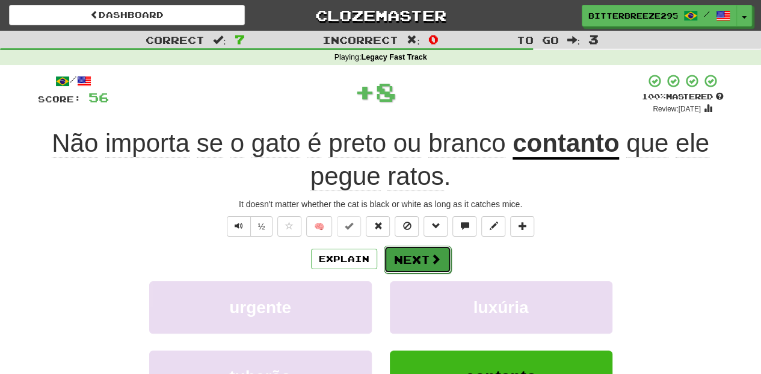
click at [425, 255] on button "Next" at bounding box center [417, 260] width 67 height 28
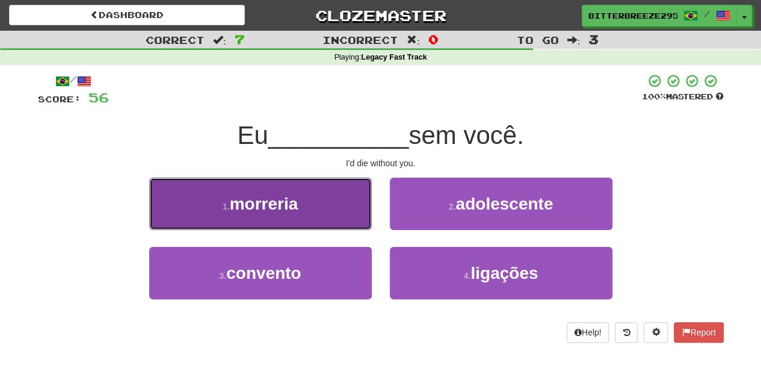
click at [344, 215] on button "1 . morreria" at bounding box center [260, 204] width 223 height 52
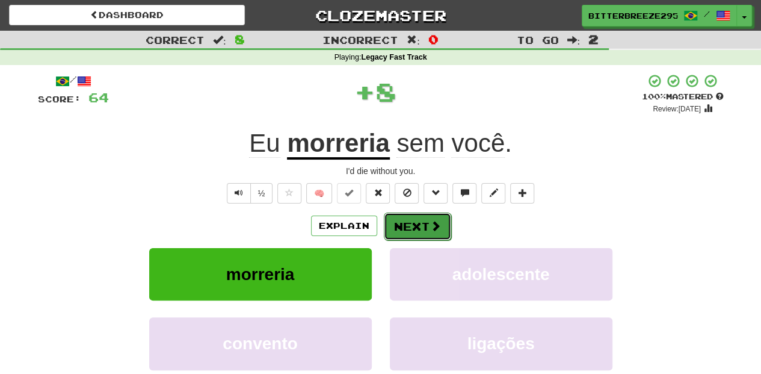
click at [402, 222] on button "Next" at bounding box center [417, 226] width 67 height 28
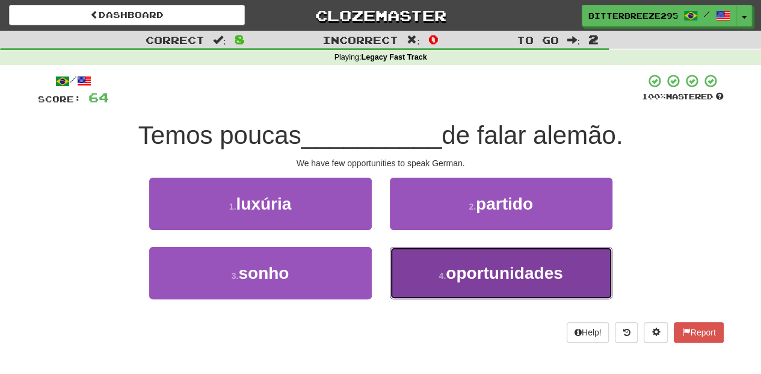
click at [430, 261] on button "4 . oportunidades" at bounding box center [501, 273] width 223 height 52
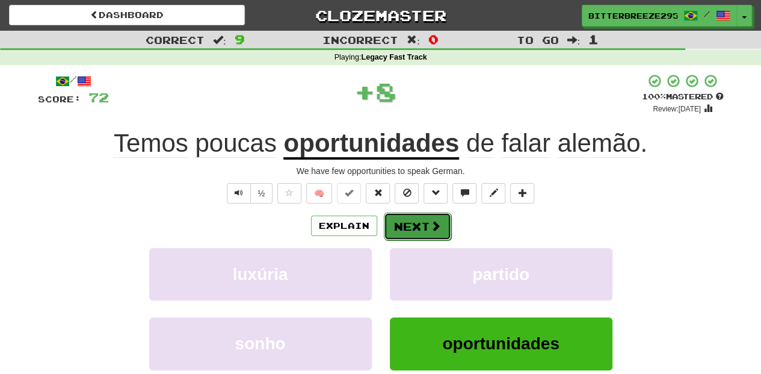
click at [413, 223] on button "Next" at bounding box center [417, 226] width 67 height 28
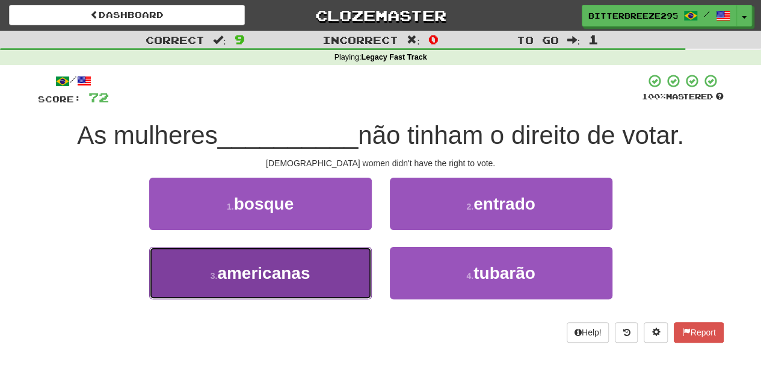
click at [357, 270] on button "3 . americanas" at bounding box center [260, 273] width 223 height 52
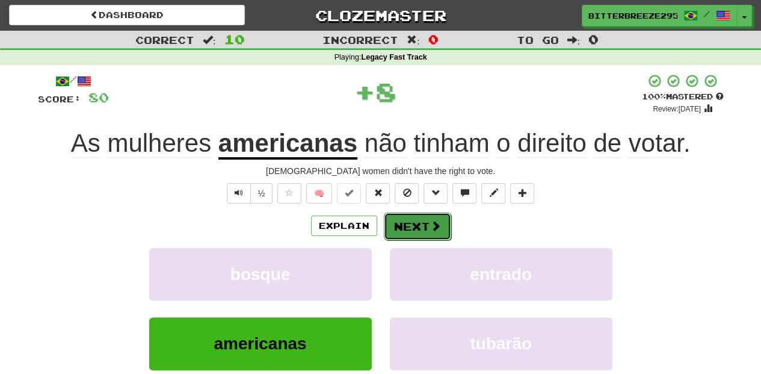
click at [403, 230] on button "Next" at bounding box center [417, 226] width 67 height 28
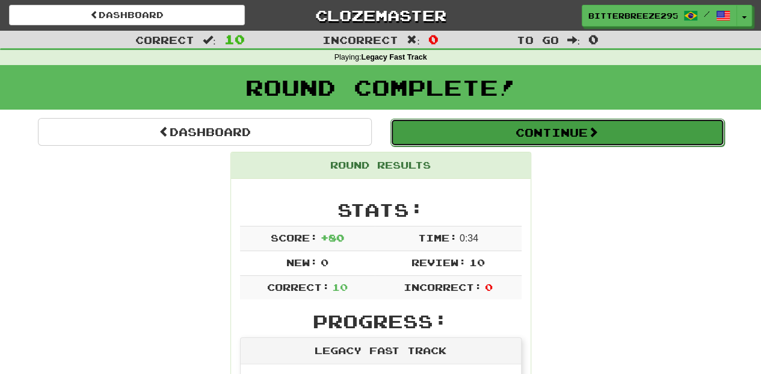
click at [507, 129] on button "Continue" at bounding box center [558, 133] width 334 height 28
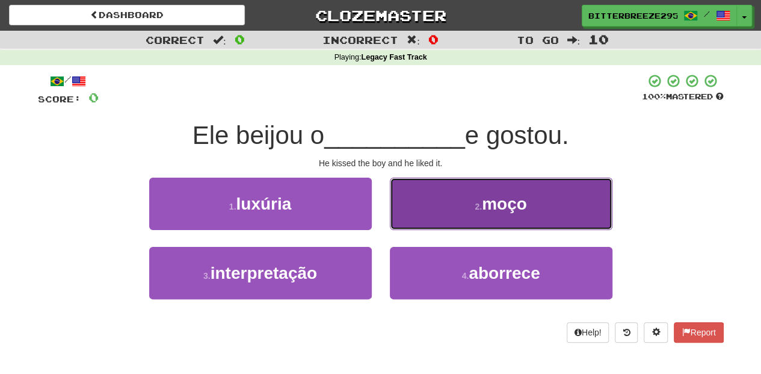
click at [433, 202] on button "2 . moço" at bounding box center [501, 204] width 223 height 52
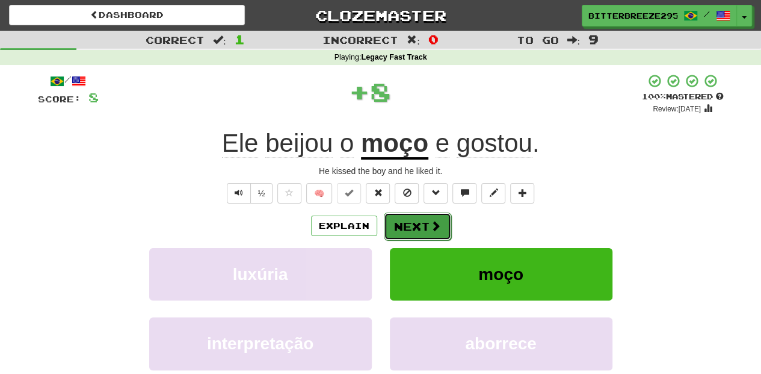
click at [430, 224] on span at bounding box center [435, 225] width 11 height 11
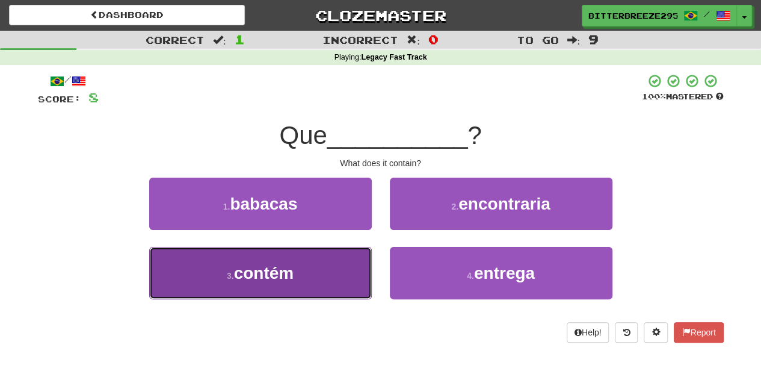
click at [344, 261] on button "3 . contém" at bounding box center [260, 273] width 223 height 52
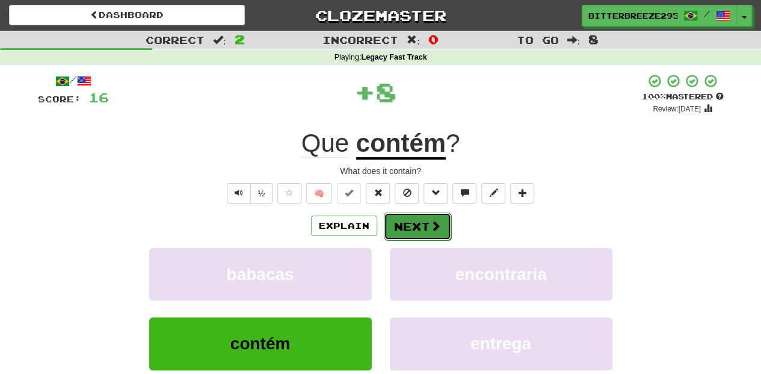
click at [406, 232] on button "Next" at bounding box center [417, 226] width 67 height 28
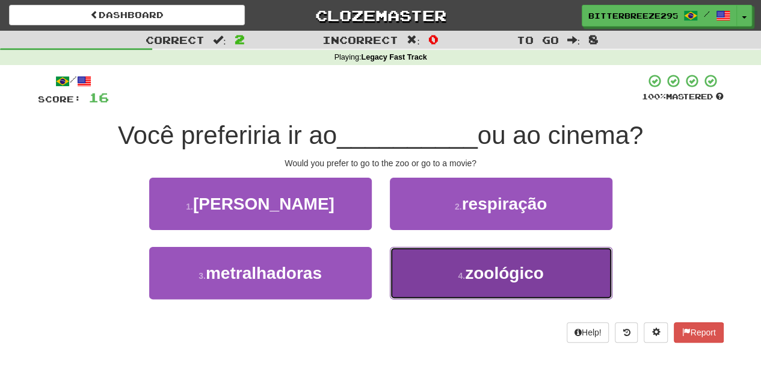
click at [431, 270] on button "4 . zoológico" at bounding box center [501, 273] width 223 height 52
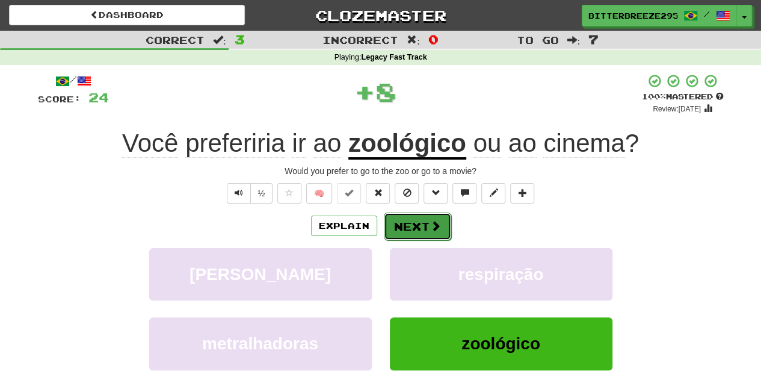
click at [418, 221] on button "Next" at bounding box center [417, 226] width 67 height 28
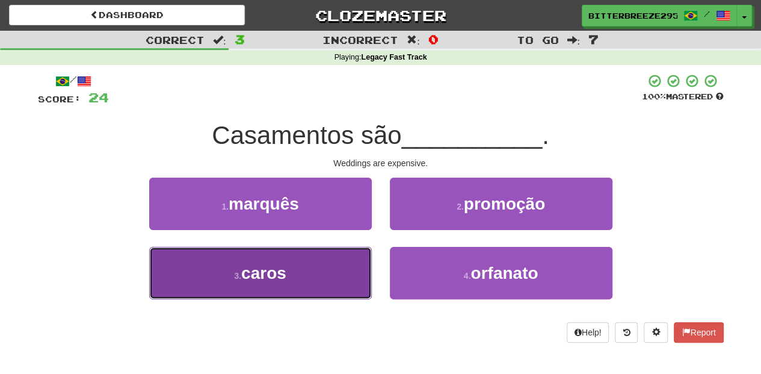
click at [339, 264] on button "3 . caros" at bounding box center [260, 273] width 223 height 52
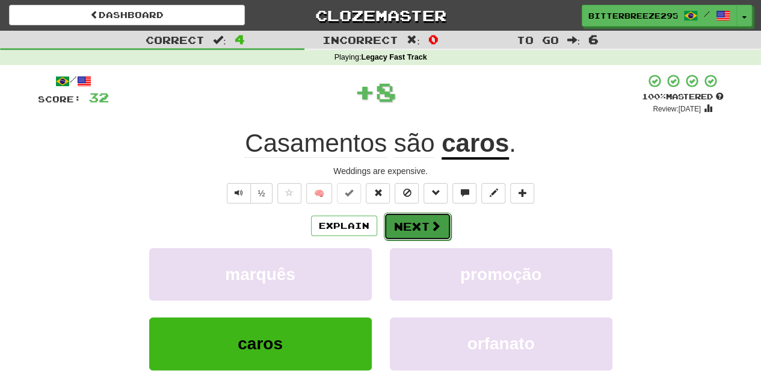
click at [415, 225] on button "Next" at bounding box center [417, 226] width 67 height 28
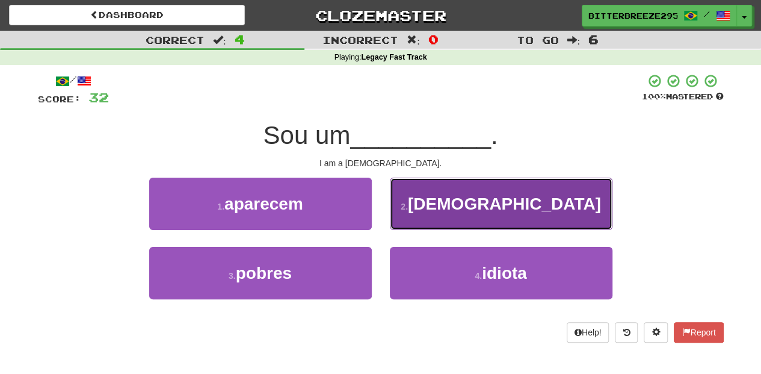
click at [425, 220] on button "2 . monge" at bounding box center [501, 204] width 223 height 52
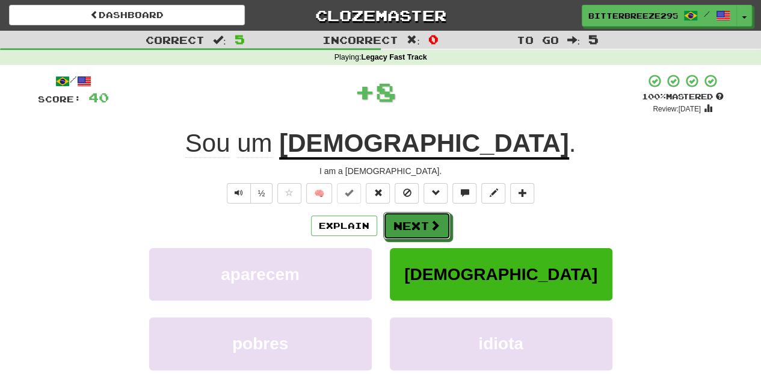
click at [425, 220] on button "Next" at bounding box center [416, 226] width 67 height 28
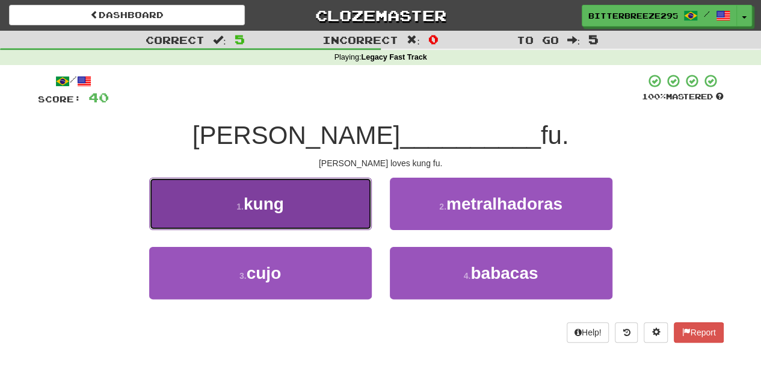
click at [349, 215] on button "1 . kung" at bounding box center [260, 204] width 223 height 52
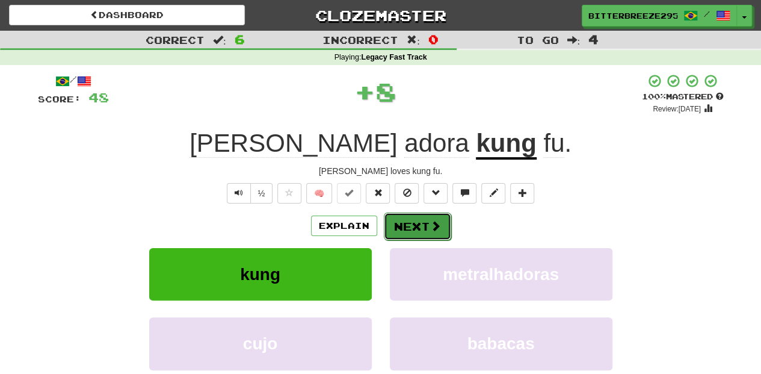
click at [396, 226] on button "Next" at bounding box center [417, 226] width 67 height 28
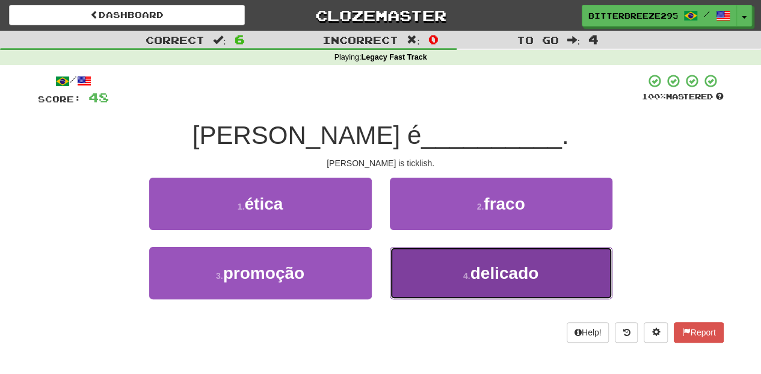
click at [455, 260] on button "4 . delicado" at bounding box center [501, 273] width 223 height 52
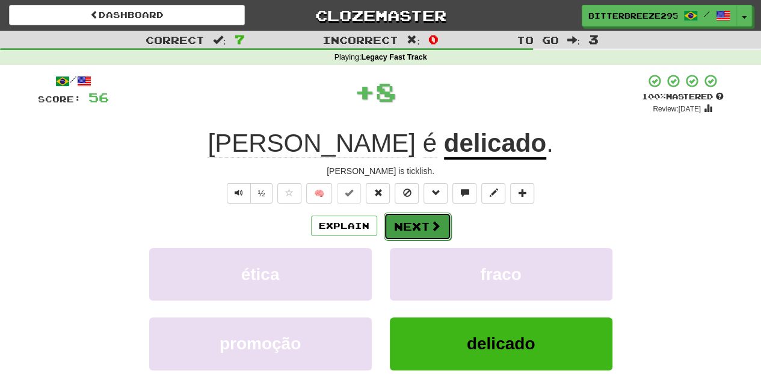
click at [433, 224] on span at bounding box center [435, 225] width 11 height 11
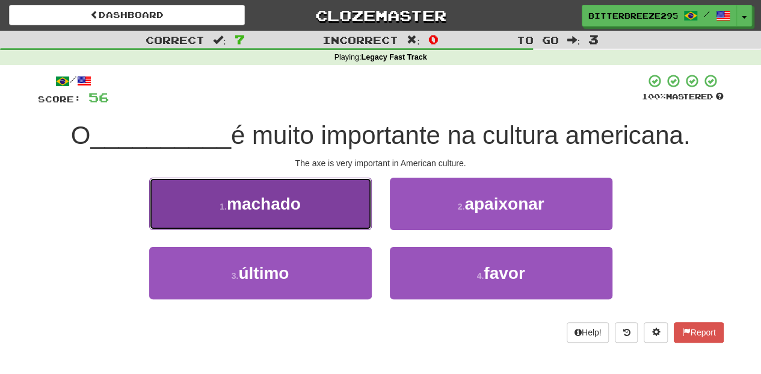
click at [324, 212] on button "1 . machado" at bounding box center [260, 204] width 223 height 52
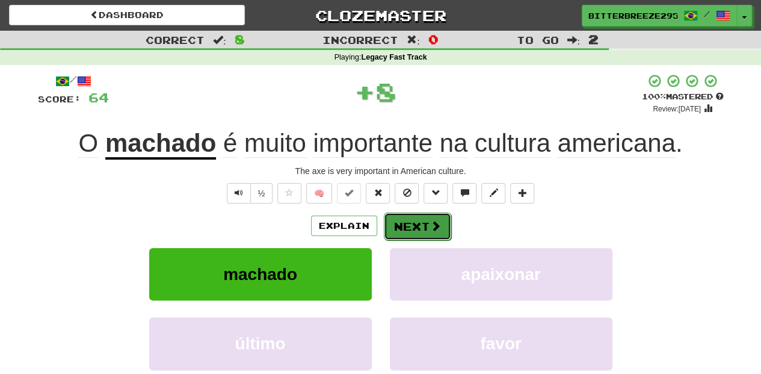
click at [423, 225] on button "Next" at bounding box center [417, 226] width 67 height 28
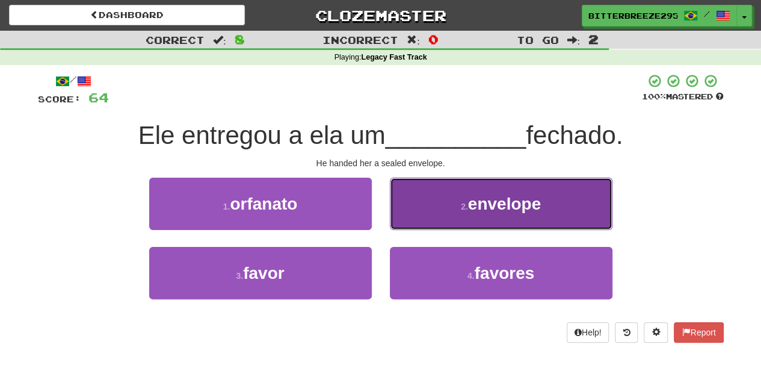
click at [446, 218] on button "2 . envelope" at bounding box center [501, 204] width 223 height 52
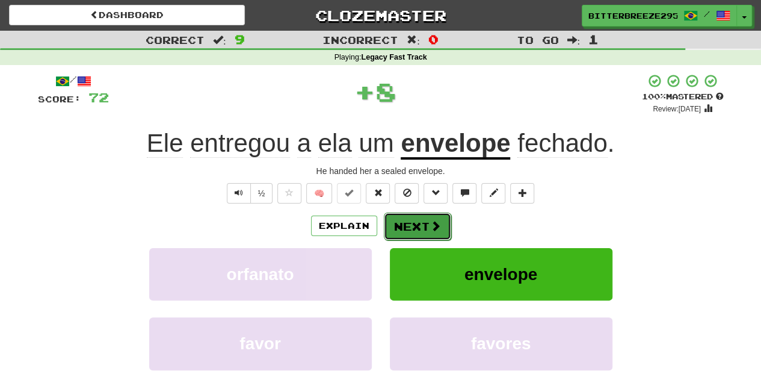
click at [443, 219] on button "Next" at bounding box center [417, 226] width 67 height 28
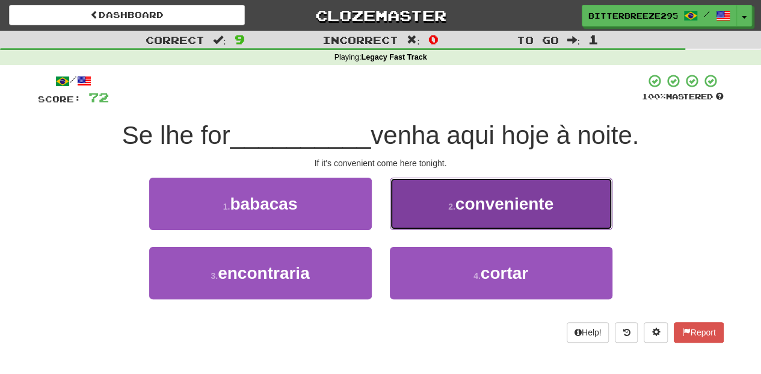
click at [428, 222] on button "2 . conveniente" at bounding box center [501, 204] width 223 height 52
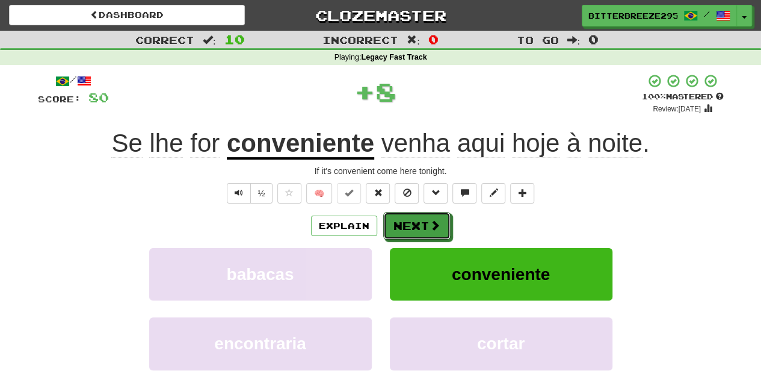
click at [430, 222] on span at bounding box center [435, 225] width 11 height 11
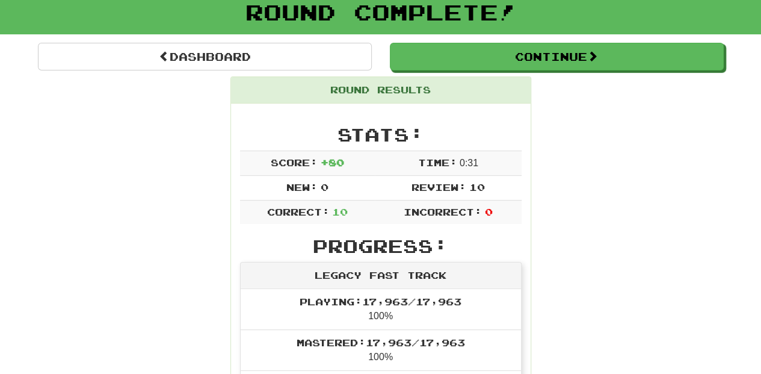
scroll to position [40, 0]
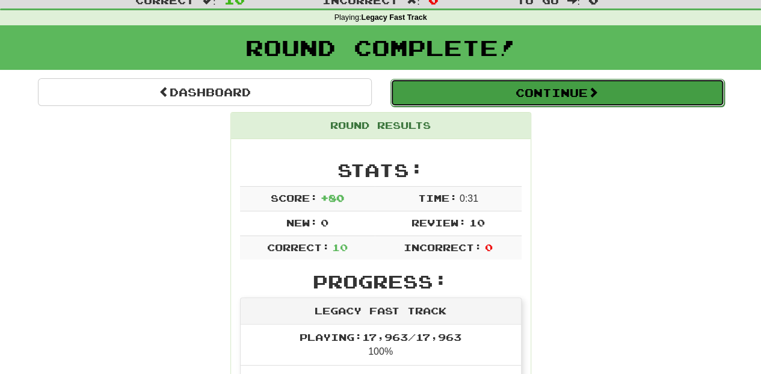
click at [492, 91] on button "Continue" at bounding box center [558, 93] width 334 height 28
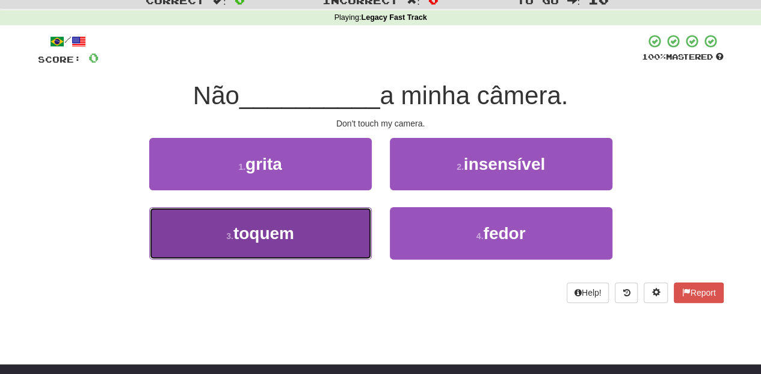
click at [318, 250] on button "3 . toquem" at bounding box center [260, 233] width 223 height 52
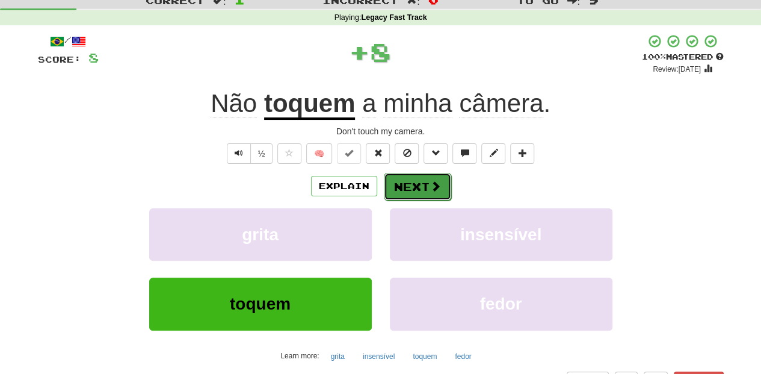
click at [408, 184] on button "Next" at bounding box center [417, 187] width 67 height 28
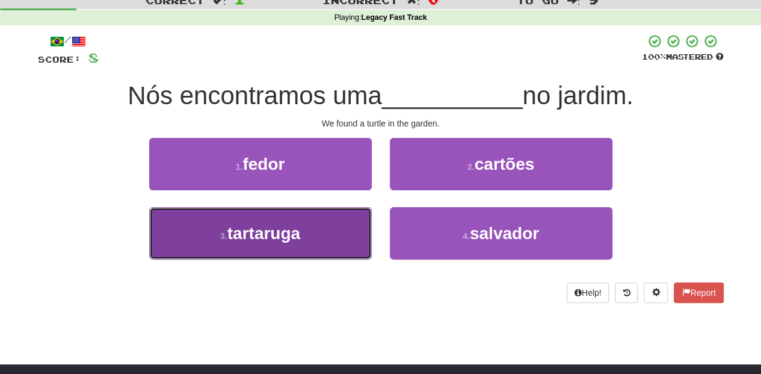
click at [323, 231] on button "3 . tartaruga" at bounding box center [260, 233] width 223 height 52
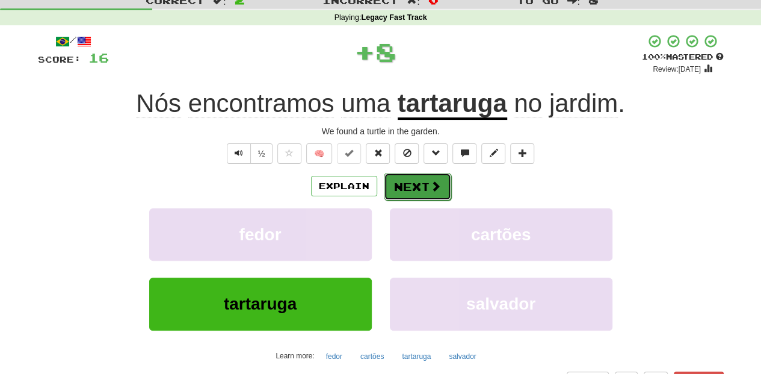
click at [406, 188] on button "Next" at bounding box center [417, 187] width 67 height 28
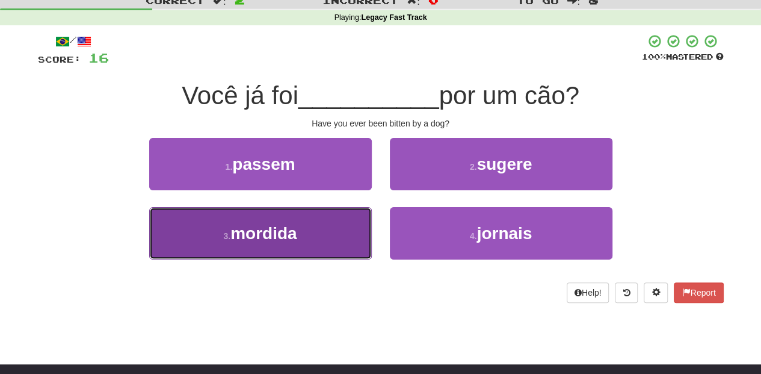
click at [324, 235] on button "3 . mordida" at bounding box center [260, 233] width 223 height 52
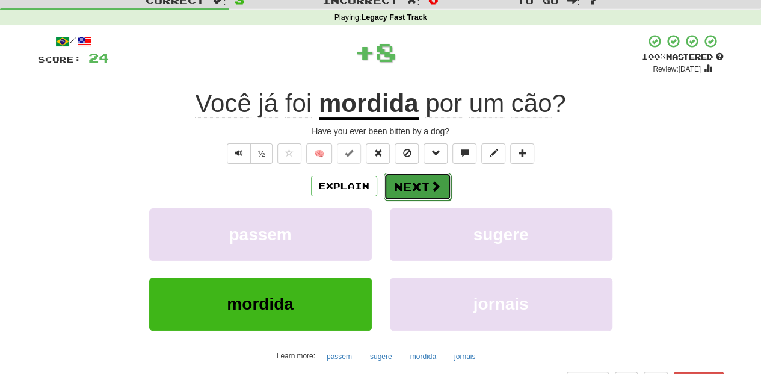
click at [384, 182] on button "Next" at bounding box center [417, 187] width 67 height 28
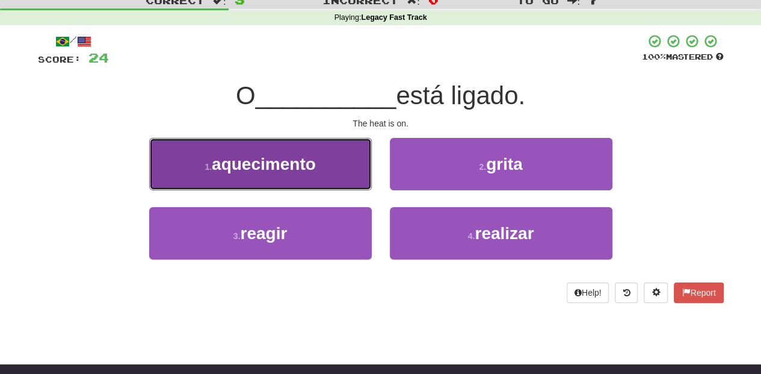
click at [313, 174] on button "1 . aquecimento" at bounding box center [260, 164] width 223 height 52
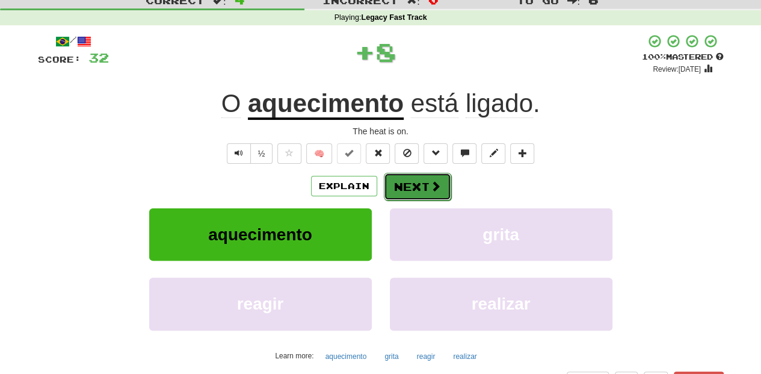
click at [399, 182] on button "Next" at bounding box center [417, 187] width 67 height 28
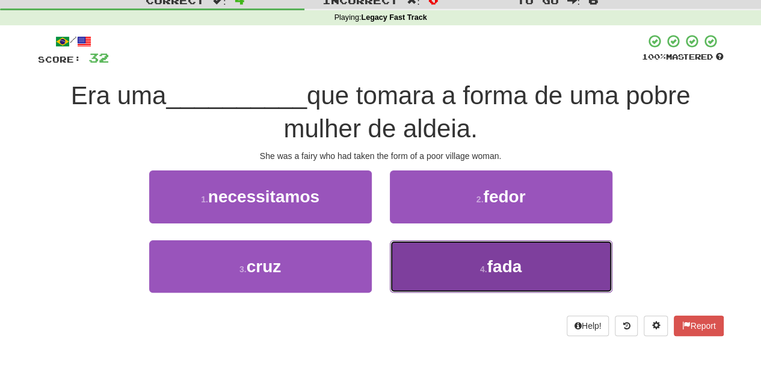
click at [466, 267] on button "4 . fada" at bounding box center [501, 266] width 223 height 52
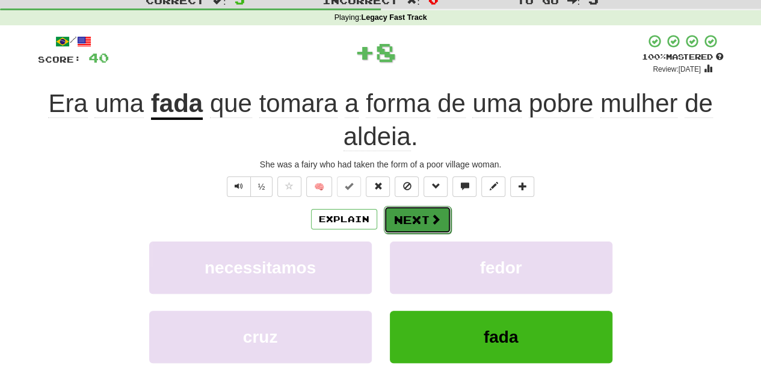
click at [421, 217] on button "Next" at bounding box center [417, 220] width 67 height 28
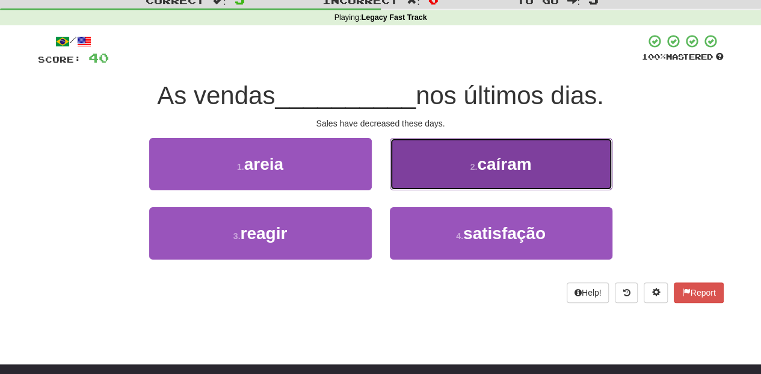
click at [425, 170] on button "2 . caíram" at bounding box center [501, 164] width 223 height 52
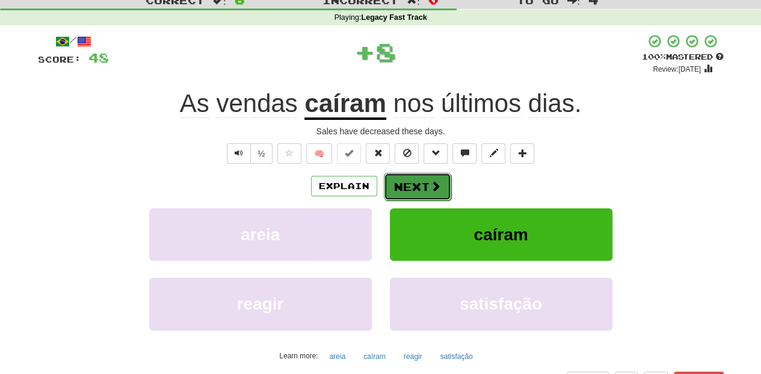
click at [413, 175] on button "Next" at bounding box center [417, 187] width 67 height 28
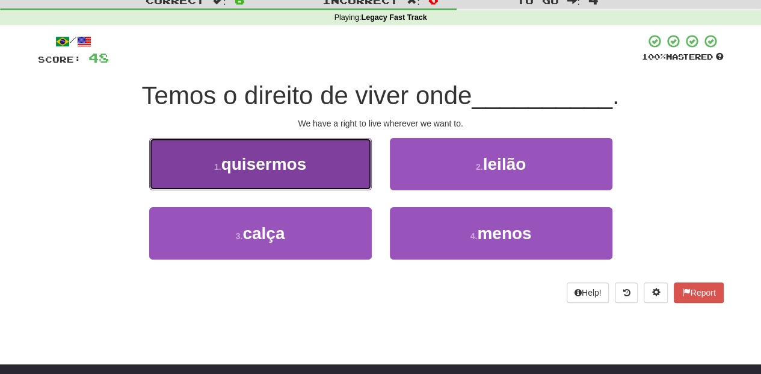
click at [349, 181] on button "1 . quisermos" at bounding box center [260, 164] width 223 height 52
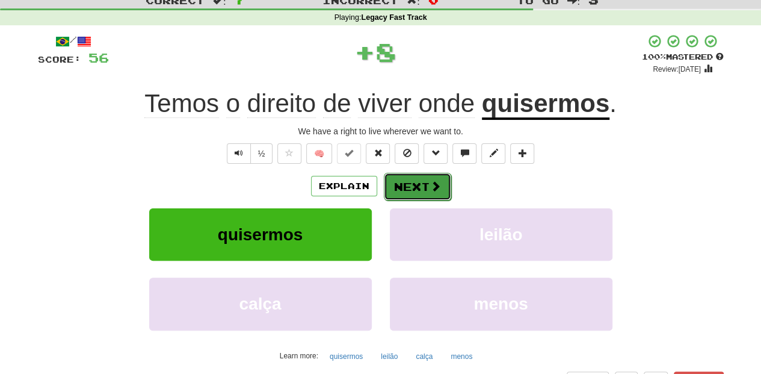
click at [401, 180] on button "Next" at bounding box center [417, 187] width 67 height 28
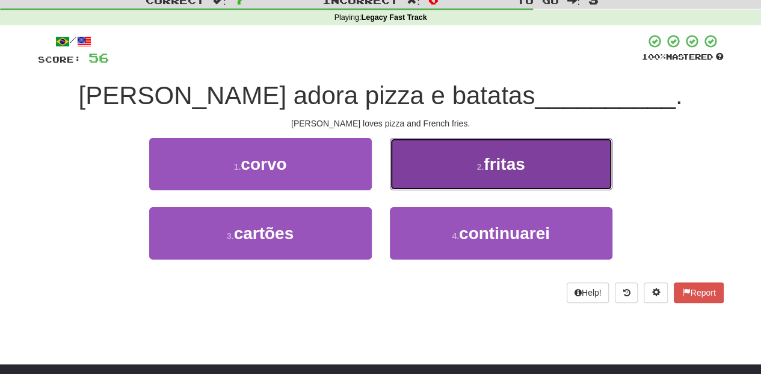
click at [399, 172] on button "2 . fritas" at bounding box center [501, 164] width 223 height 52
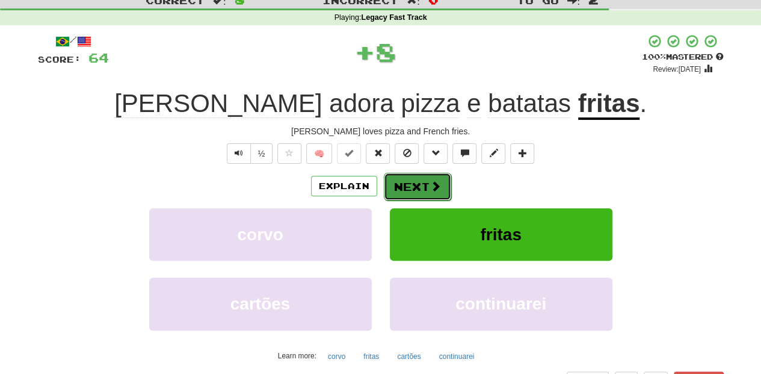
click at [396, 189] on button "Next" at bounding box center [417, 187] width 67 height 28
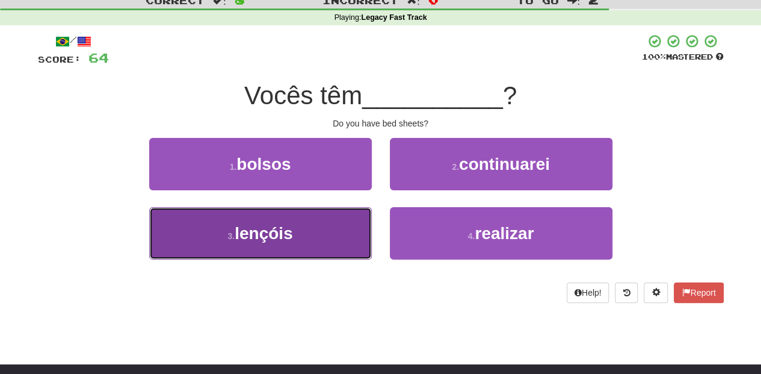
click at [331, 221] on button "3 . lençóis" at bounding box center [260, 233] width 223 height 52
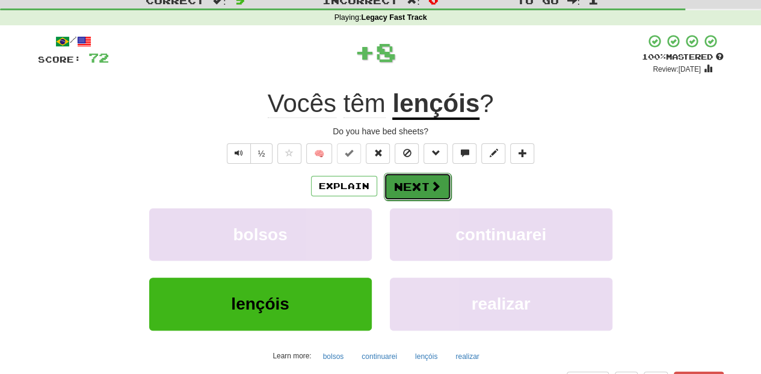
click at [409, 191] on button "Next" at bounding box center [417, 187] width 67 height 28
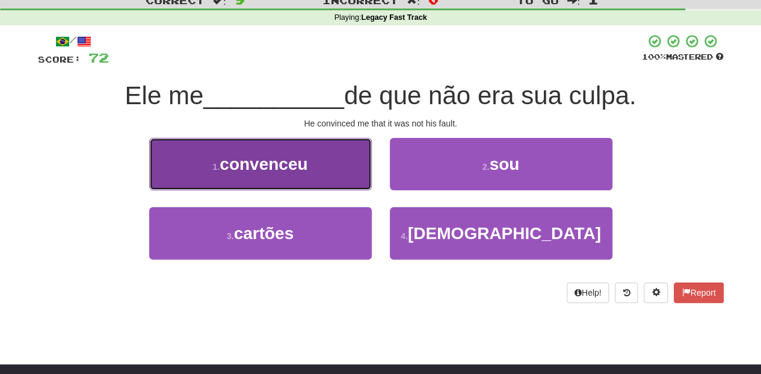
click at [319, 175] on button "1 . convenceu" at bounding box center [260, 164] width 223 height 52
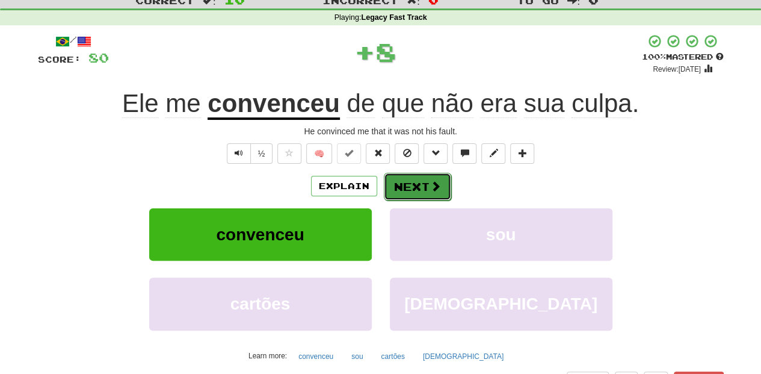
click at [404, 184] on button "Next" at bounding box center [417, 187] width 67 height 28
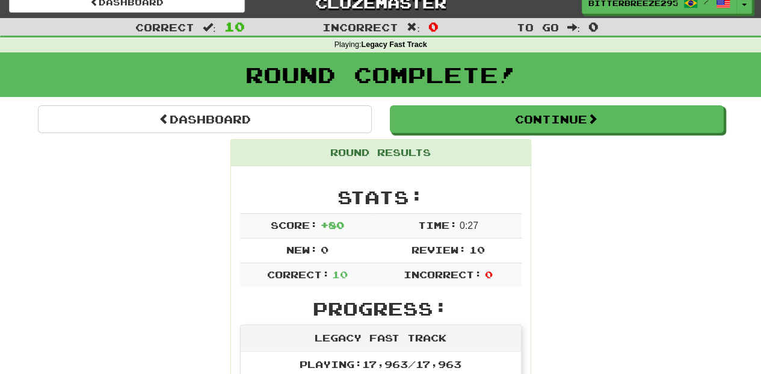
scroll to position [0, 0]
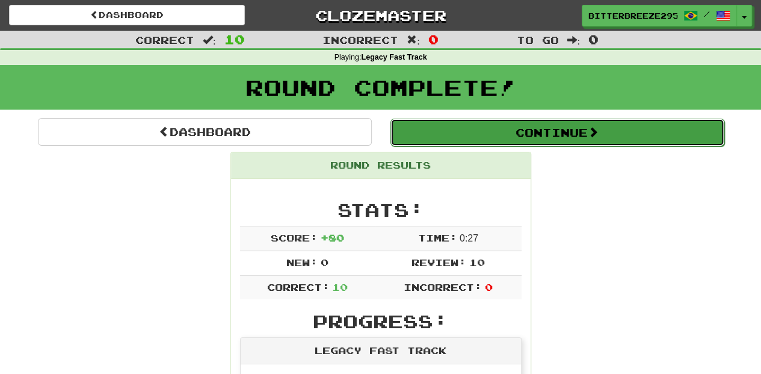
click at [420, 131] on button "Continue" at bounding box center [558, 133] width 334 height 28
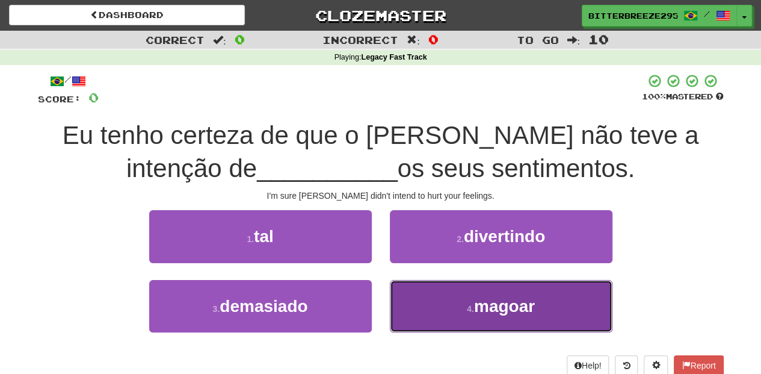
click at [442, 306] on button "4 . magoar" at bounding box center [501, 306] width 223 height 52
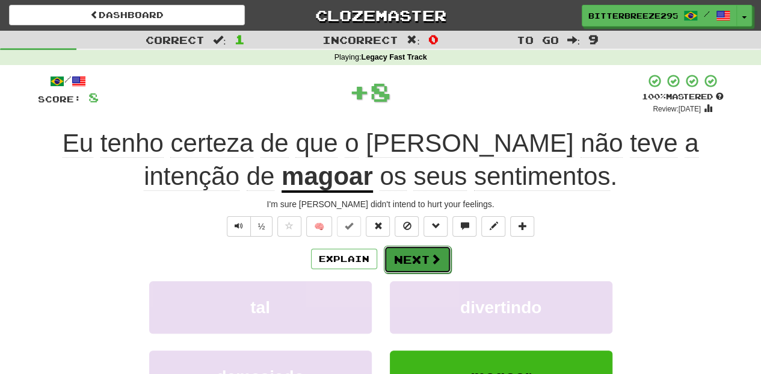
click at [421, 253] on button "Next" at bounding box center [417, 260] width 67 height 28
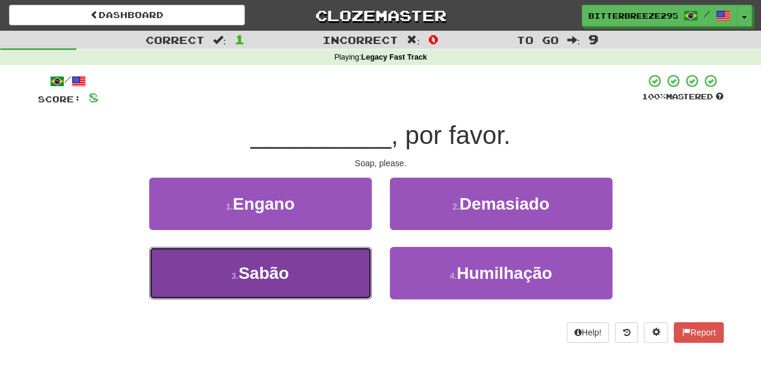
click at [333, 270] on button "3 . Sabão" at bounding box center [260, 273] width 223 height 52
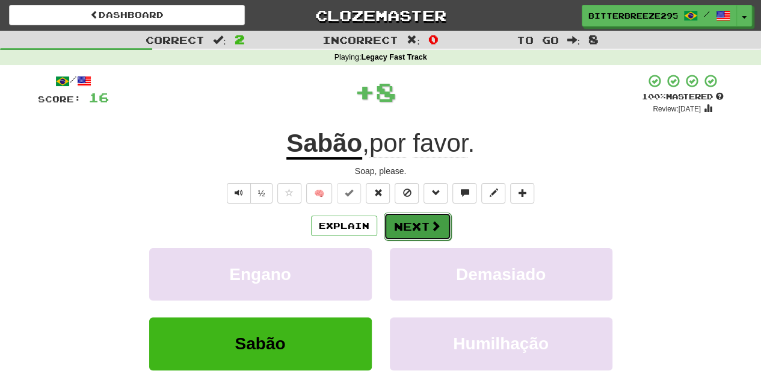
click at [412, 229] on button "Next" at bounding box center [417, 226] width 67 height 28
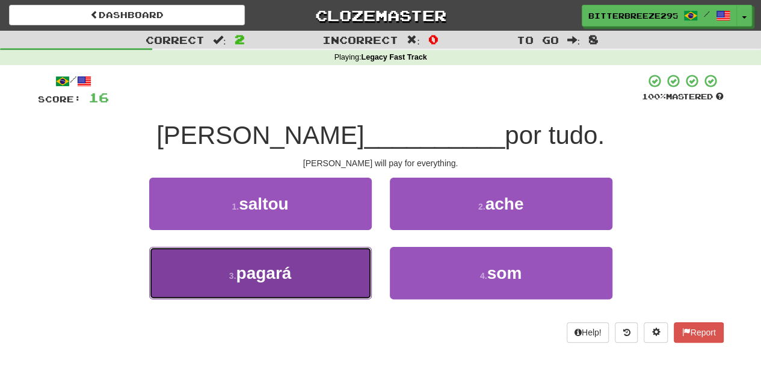
click at [327, 275] on button "3 . pagará" at bounding box center [260, 273] width 223 height 52
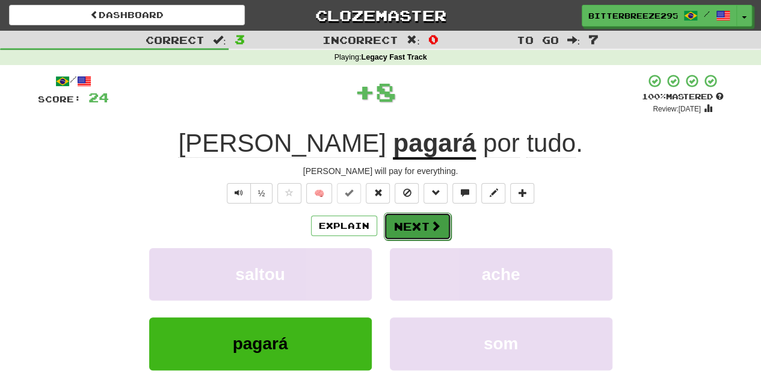
click at [409, 224] on button "Next" at bounding box center [417, 226] width 67 height 28
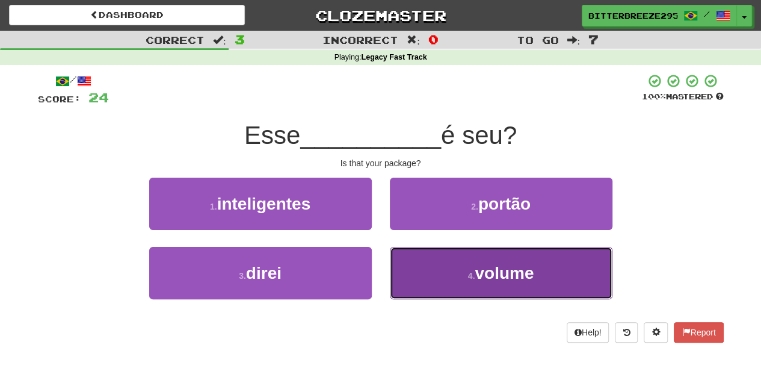
click at [430, 264] on button "4 . volume" at bounding box center [501, 273] width 223 height 52
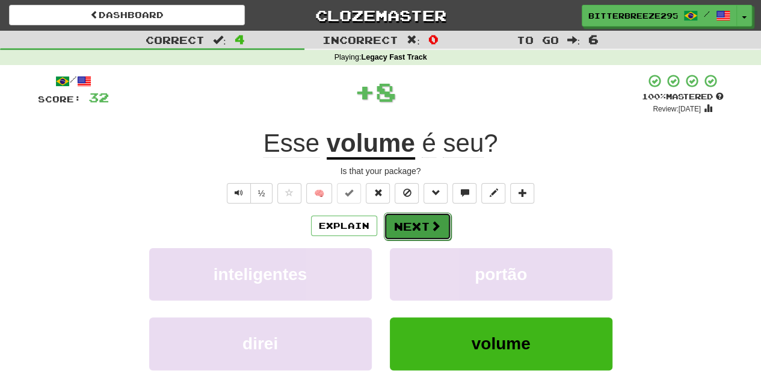
click at [418, 223] on button "Next" at bounding box center [417, 226] width 67 height 28
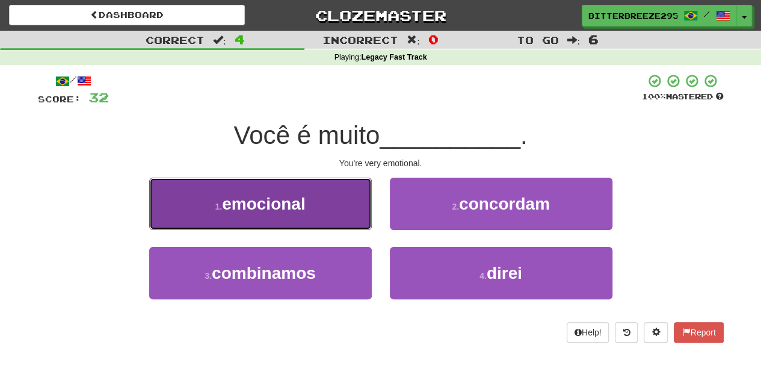
click at [324, 215] on button "1 . emocional" at bounding box center [260, 204] width 223 height 52
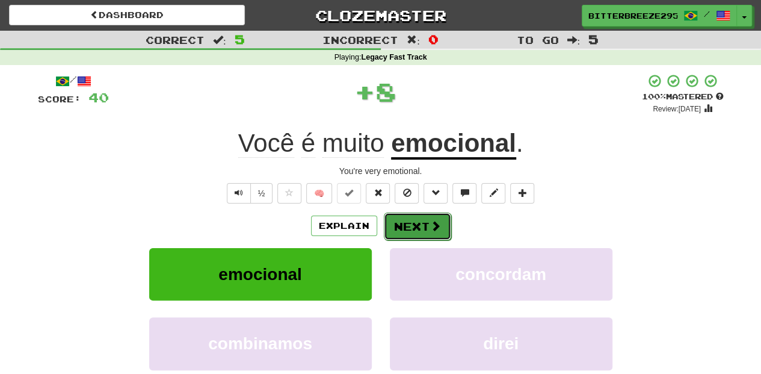
click at [409, 229] on button "Next" at bounding box center [417, 226] width 67 height 28
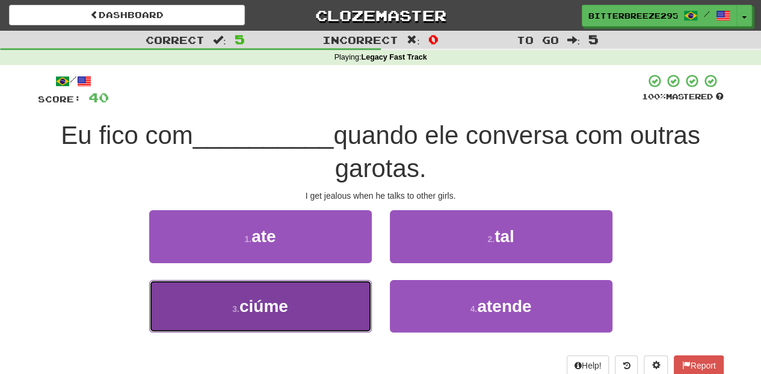
click at [336, 282] on button "3 . ciúme" at bounding box center [260, 306] width 223 height 52
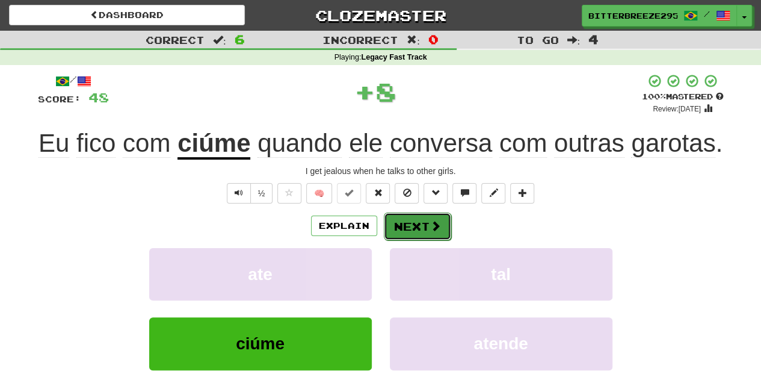
click at [415, 232] on button "Next" at bounding box center [417, 226] width 67 height 28
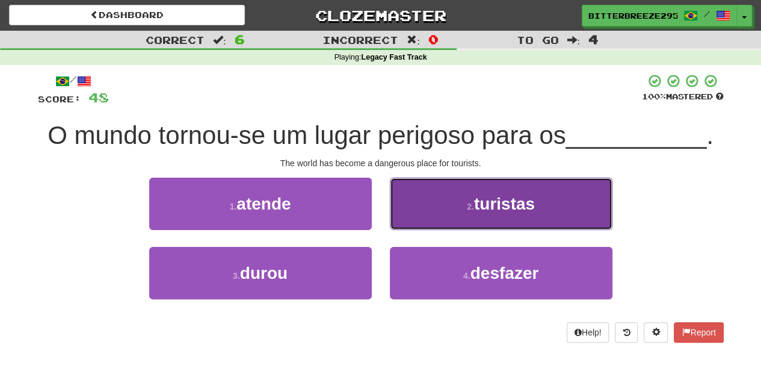
click at [415, 226] on button "2 . turistas" at bounding box center [501, 204] width 223 height 52
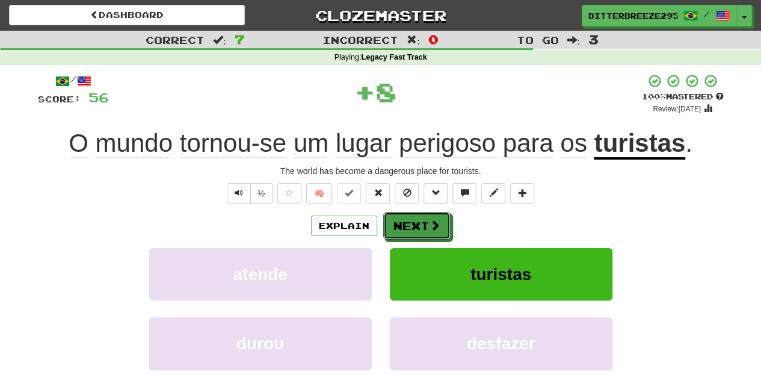
click at [415, 226] on button "Next" at bounding box center [416, 226] width 67 height 28
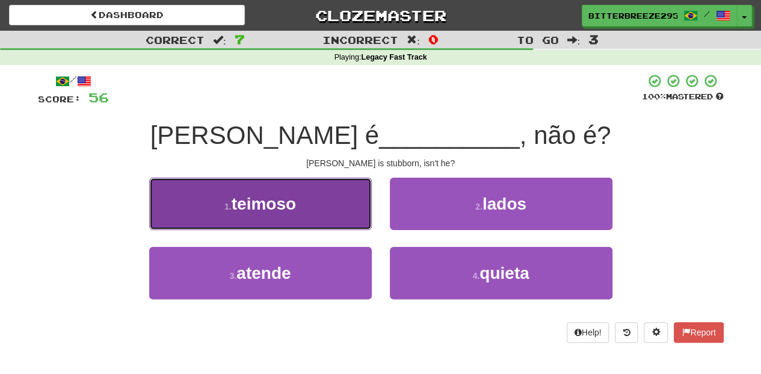
click at [301, 202] on button "1 . teimoso" at bounding box center [260, 204] width 223 height 52
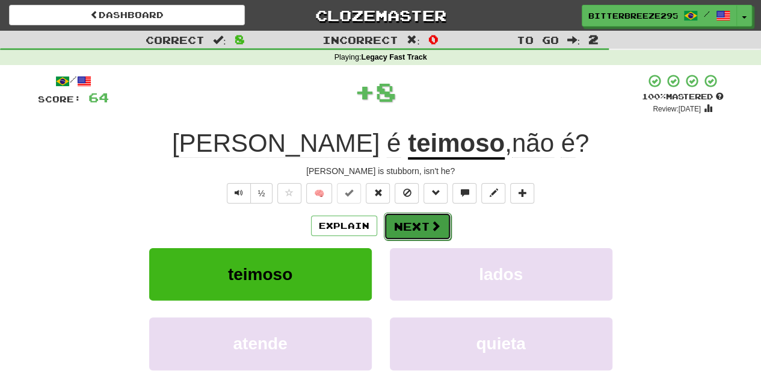
click at [394, 224] on button "Next" at bounding box center [417, 226] width 67 height 28
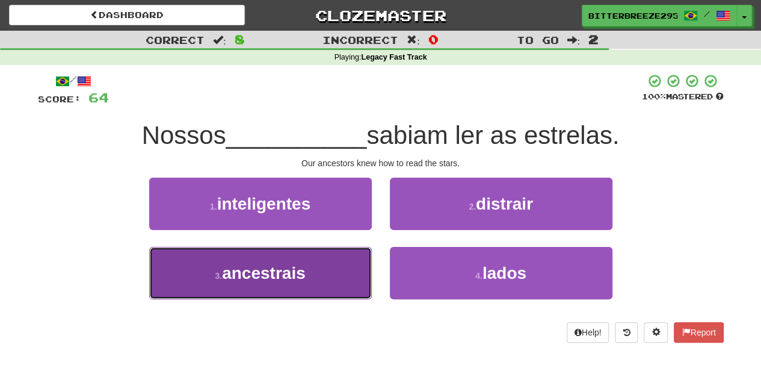
click at [323, 258] on button "3 . ancestrais" at bounding box center [260, 273] width 223 height 52
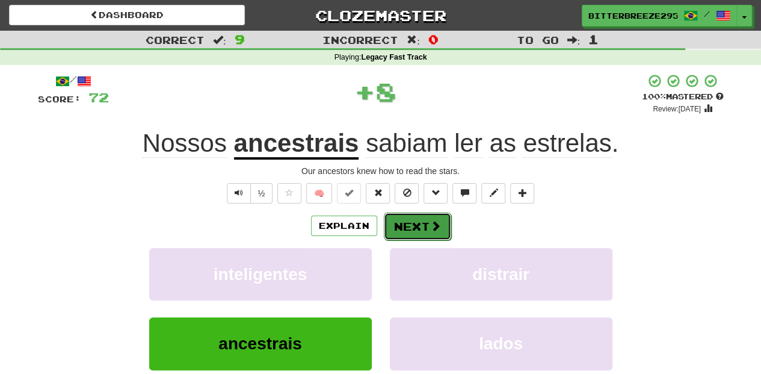
click at [397, 220] on button "Next" at bounding box center [417, 226] width 67 height 28
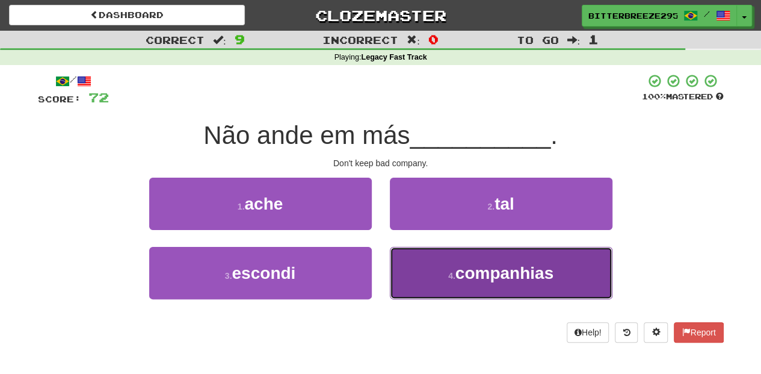
click at [422, 277] on button "4 . companhias" at bounding box center [501, 273] width 223 height 52
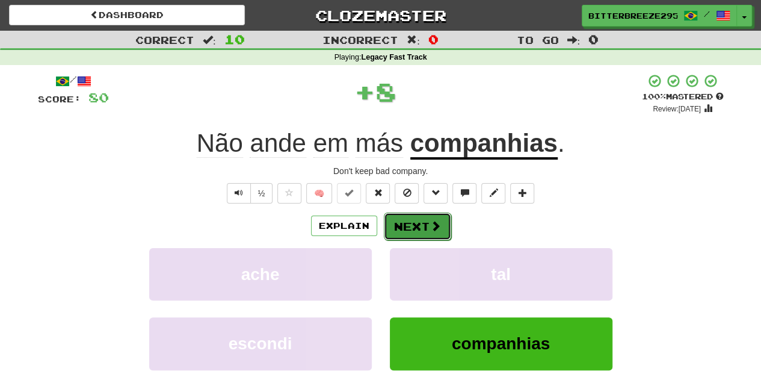
click at [418, 235] on button "Next" at bounding box center [417, 226] width 67 height 28
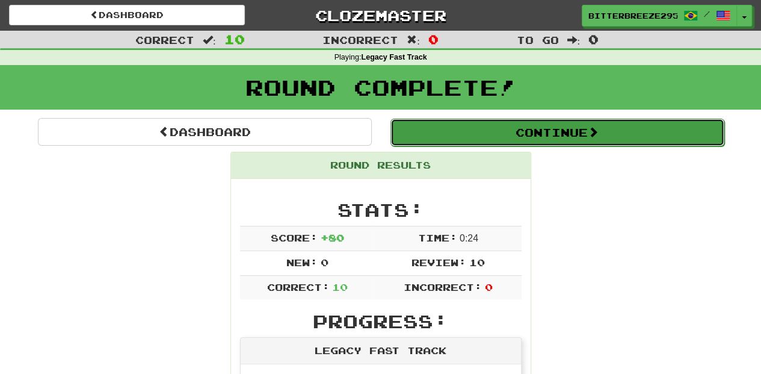
click at [457, 130] on button "Continue" at bounding box center [558, 133] width 334 height 28
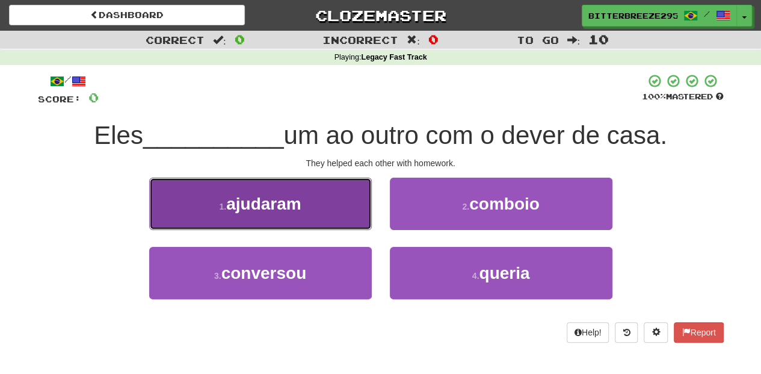
click at [343, 211] on button "1 . ajudaram" at bounding box center [260, 204] width 223 height 52
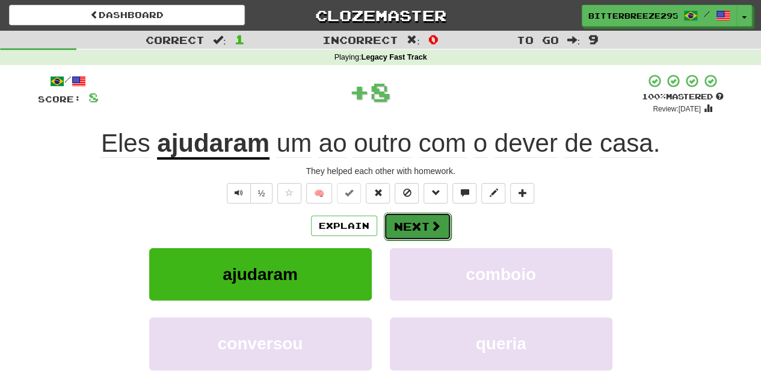
click at [410, 224] on button "Next" at bounding box center [417, 226] width 67 height 28
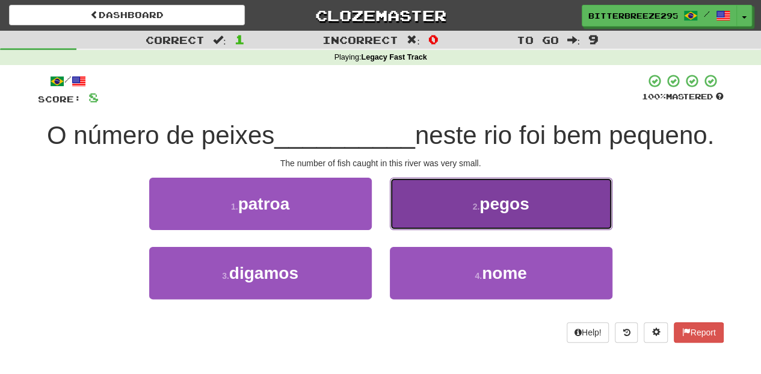
click at [428, 214] on button "2 . pegos" at bounding box center [501, 204] width 223 height 52
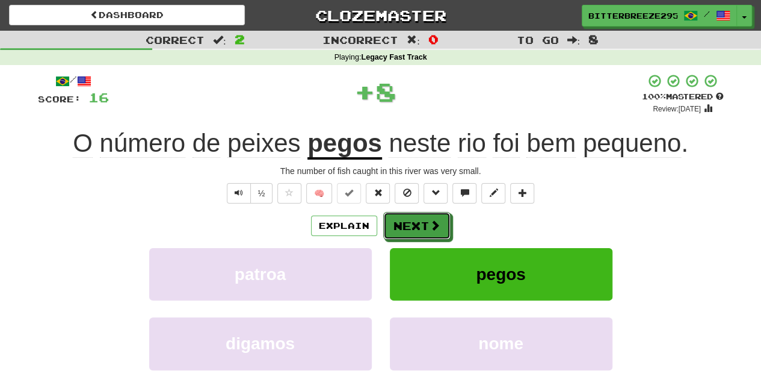
click at [413, 220] on button "Next" at bounding box center [416, 226] width 67 height 28
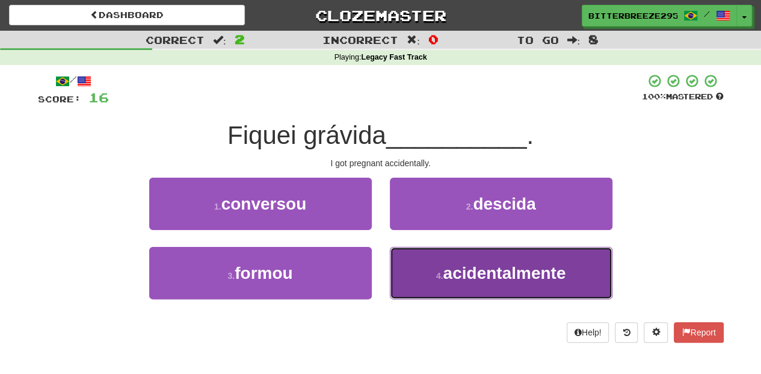
click at [412, 251] on button "4 . acidentalmente" at bounding box center [501, 273] width 223 height 52
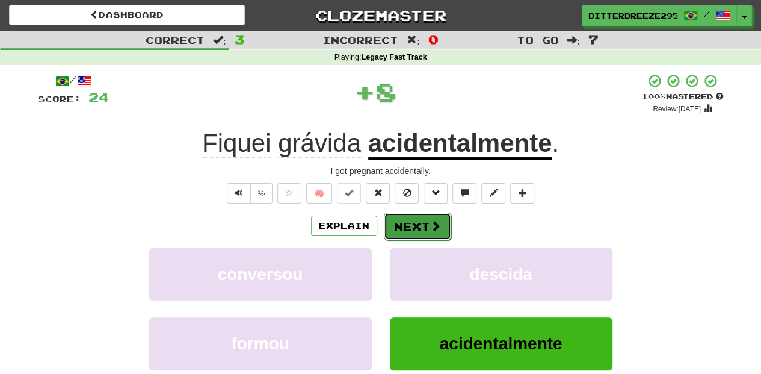
click at [411, 229] on button "Next" at bounding box center [417, 226] width 67 height 28
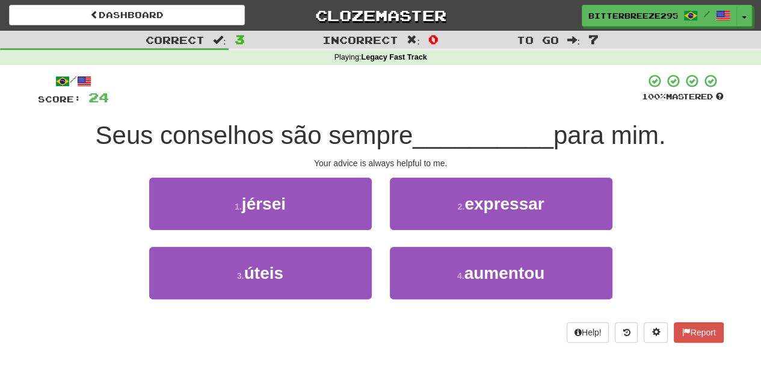
click at [462, 366] on div "Dashboard Clozemaster BitterBreeze2956 / Toggle Dropdown Dashboard Leaderboard …" at bounding box center [380, 187] width 761 height 374
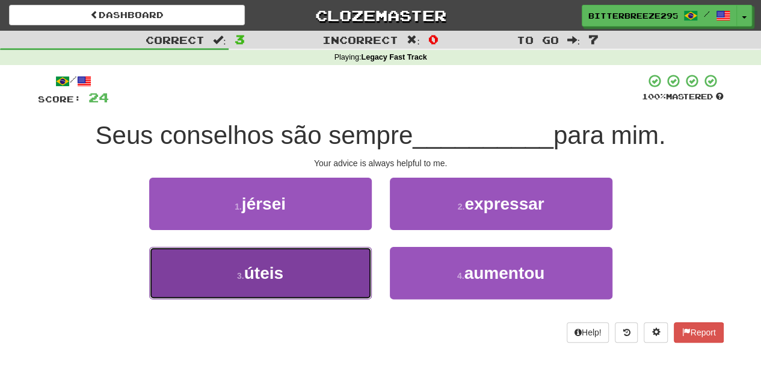
click at [320, 282] on button "3 . úteis" at bounding box center [260, 273] width 223 height 52
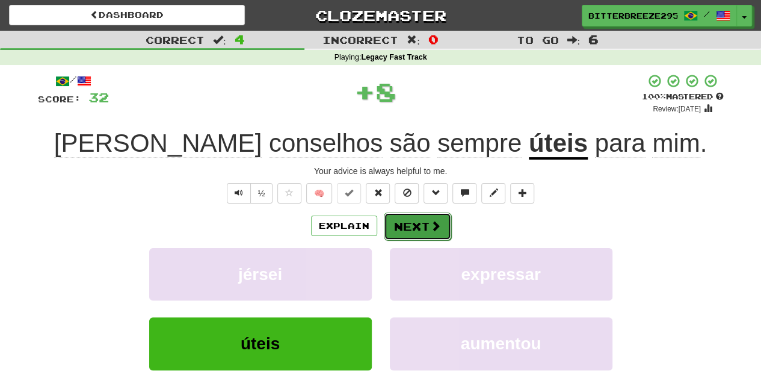
click at [430, 222] on span at bounding box center [435, 225] width 11 height 11
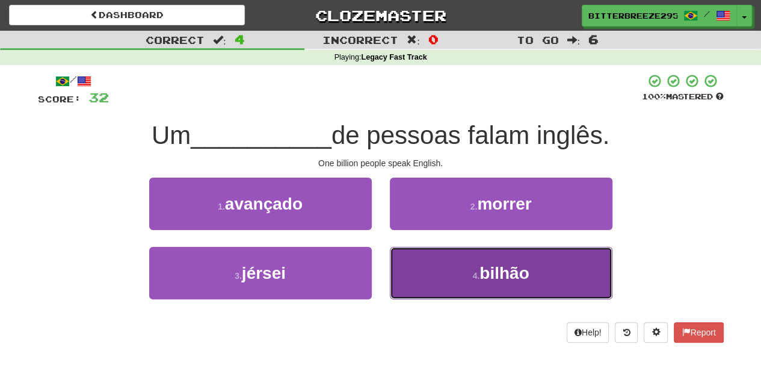
click at [433, 266] on button "4 . bilhão" at bounding box center [501, 273] width 223 height 52
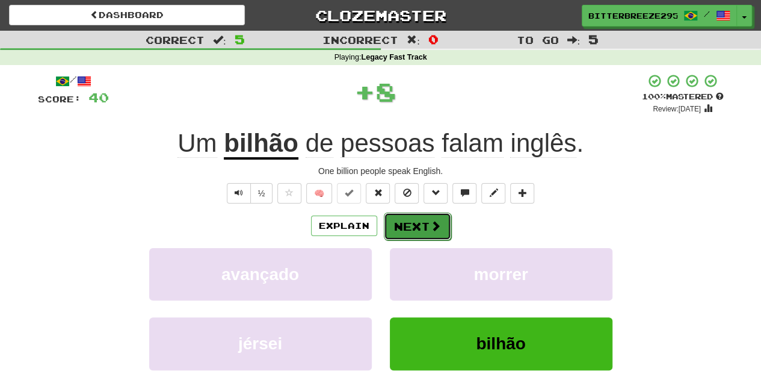
click at [420, 215] on button "Next" at bounding box center [417, 226] width 67 height 28
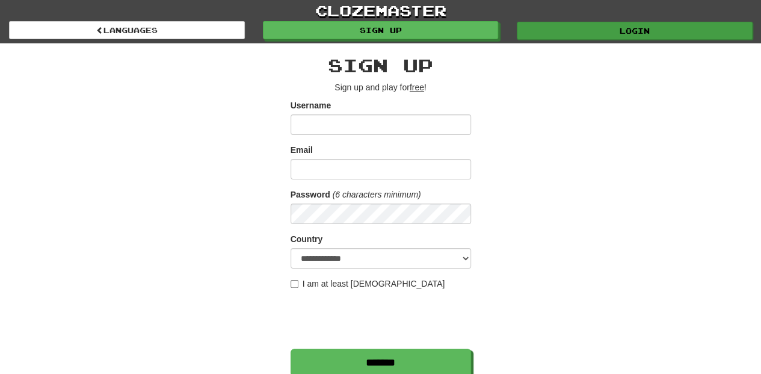
type input "**********"
click at [582, 30] on link "Login" at bounding box center [635, 31] width 236 height 18
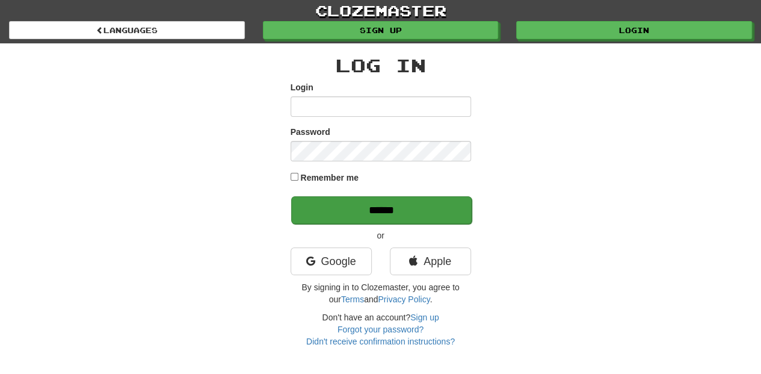
type input "**********"
click at [391, 209] on input "******" at bounding box center [381, 210] width 181 height 28
